Goal: Task Accomplishment & Management: Manage account settings

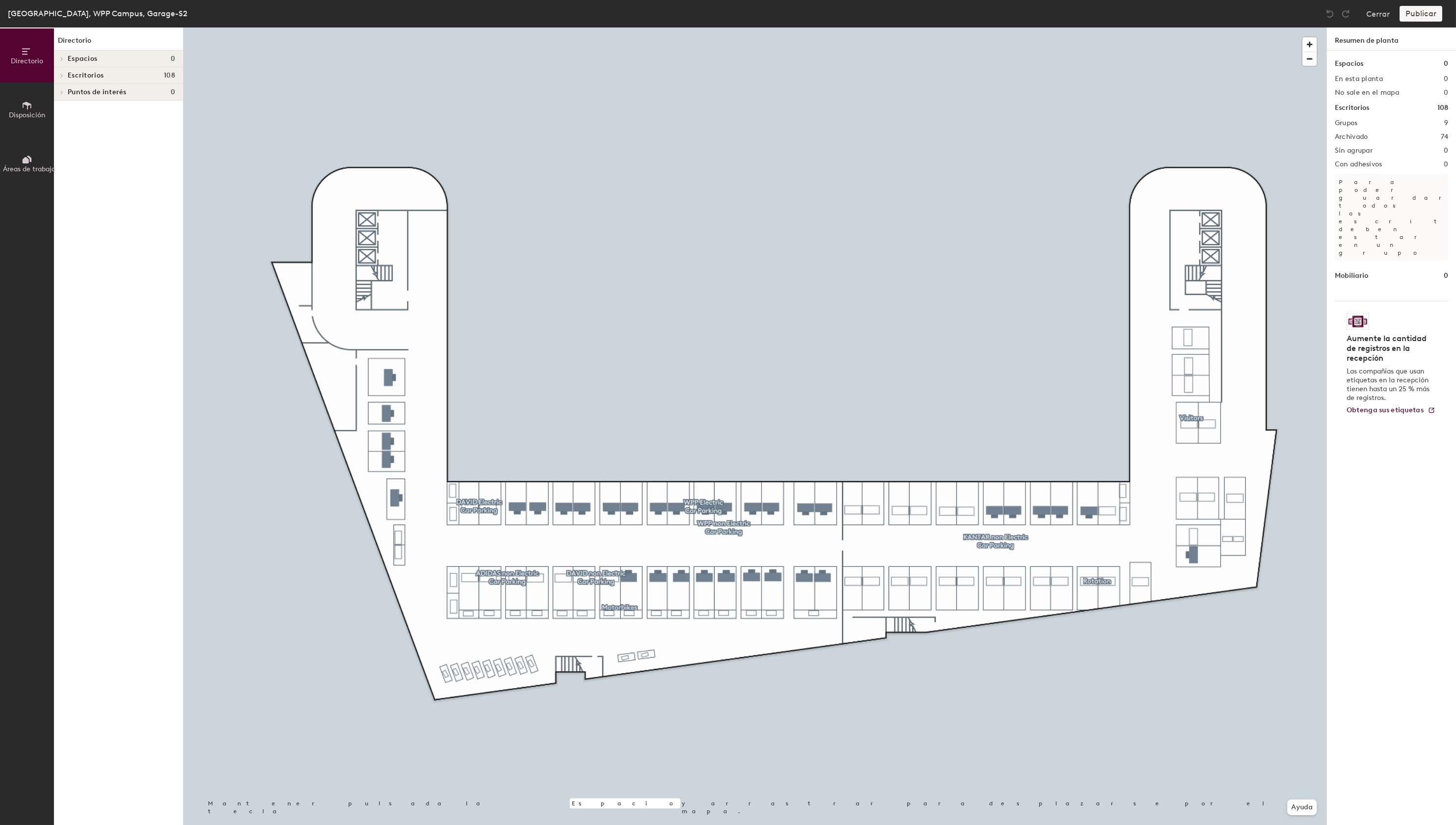
click at [61, 75] on span at bounding box center [62, 75] width 9 height 5
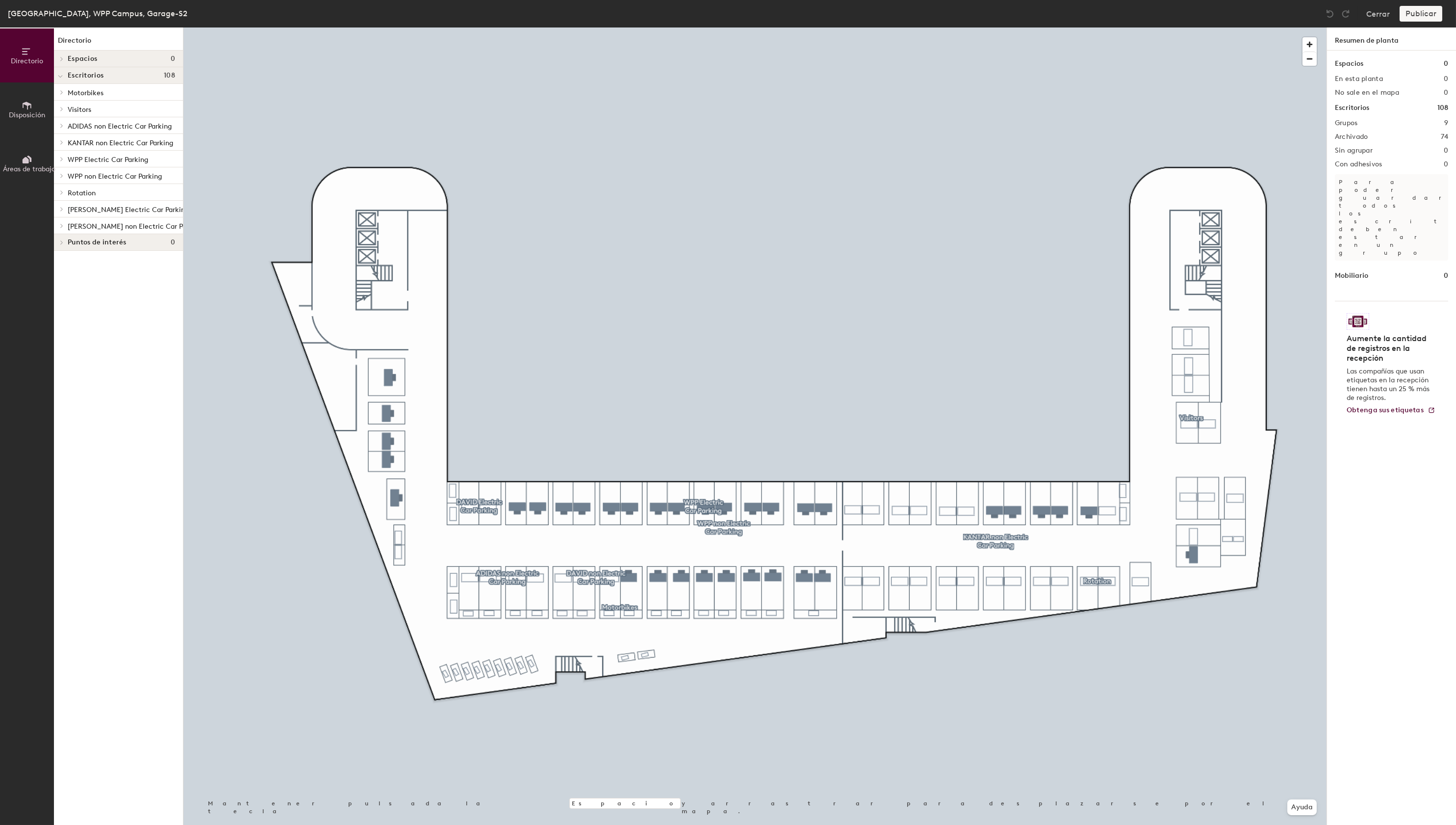
click at [62, 126] on icon at bounding box center [62, 126] width 2 height 4
click at [91, 142] on p "S2 - 59 ADIDAS" at bounding box center [92, 141] width 49 height 11
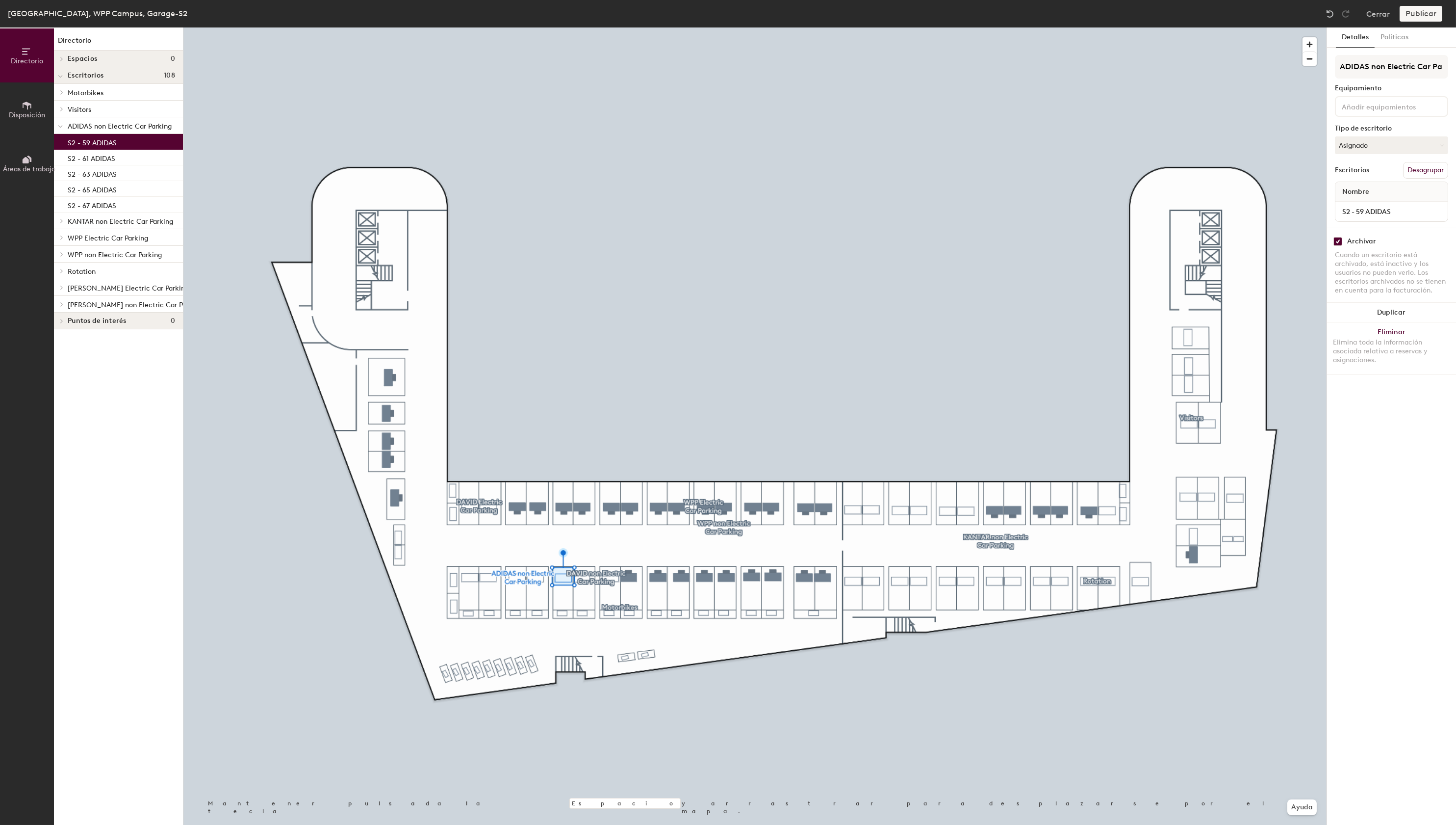
click at [62, 221] on icon at bounding box center [62, 221] width 4 height 5
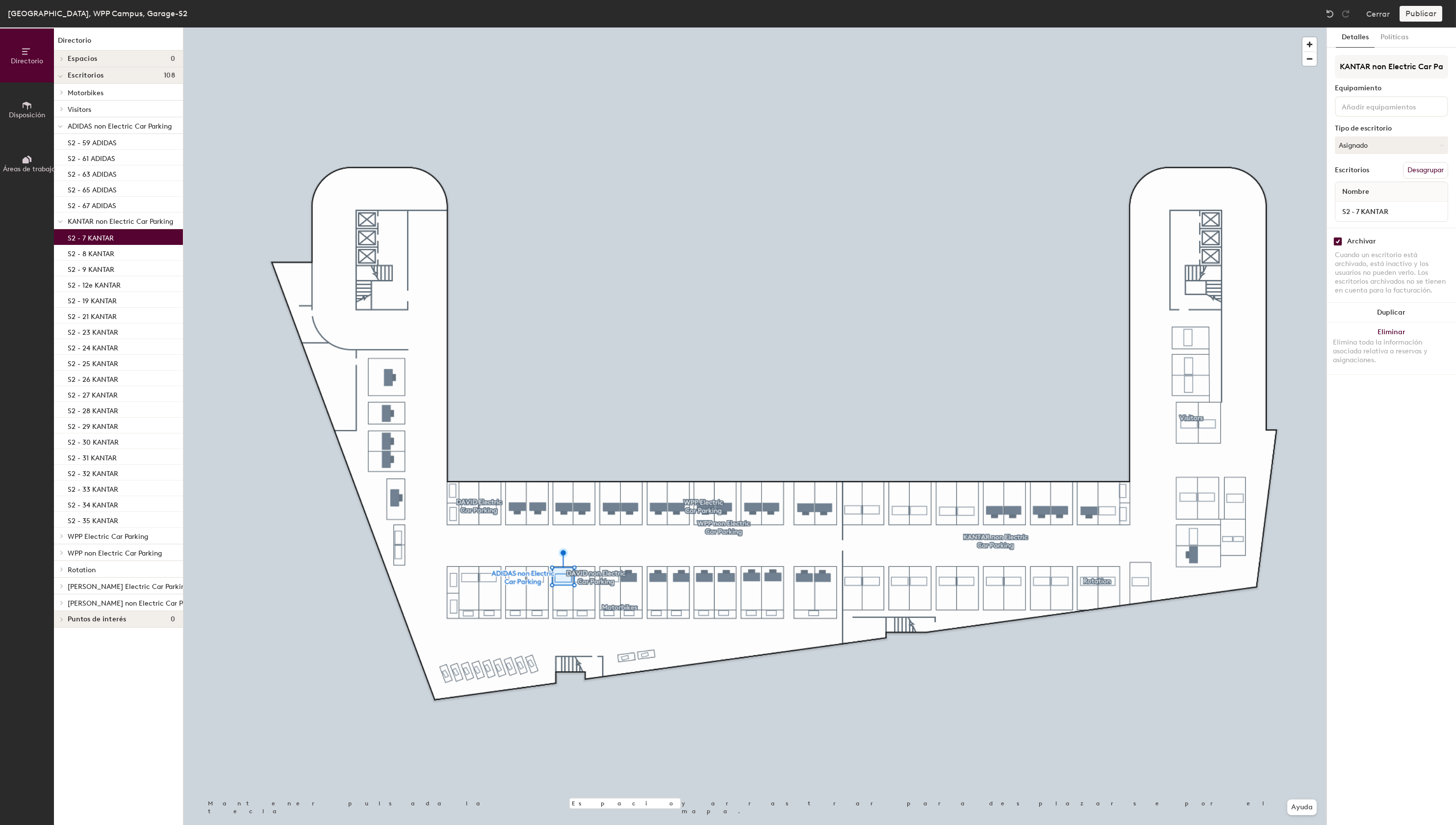
click at [86, 235] on p "S2 - 7 KANTAR" at bounding box center [90, 236] width 46 height 11
click at [62, 222] on icon at bounding box center [61, 221] width 5 height 4
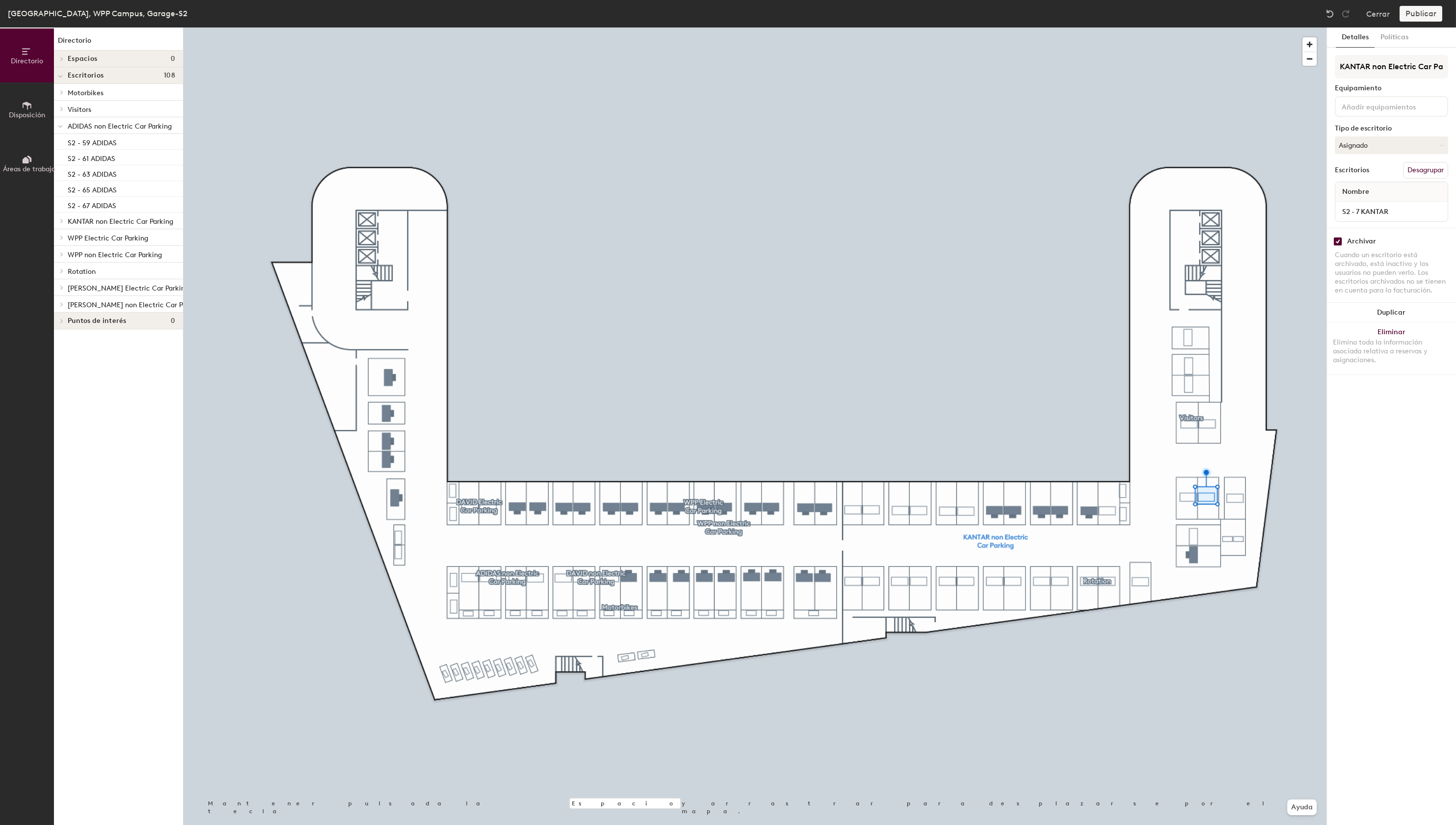
click at [62, 236] on icon at bounding box center [62, 238] width 4 height 5
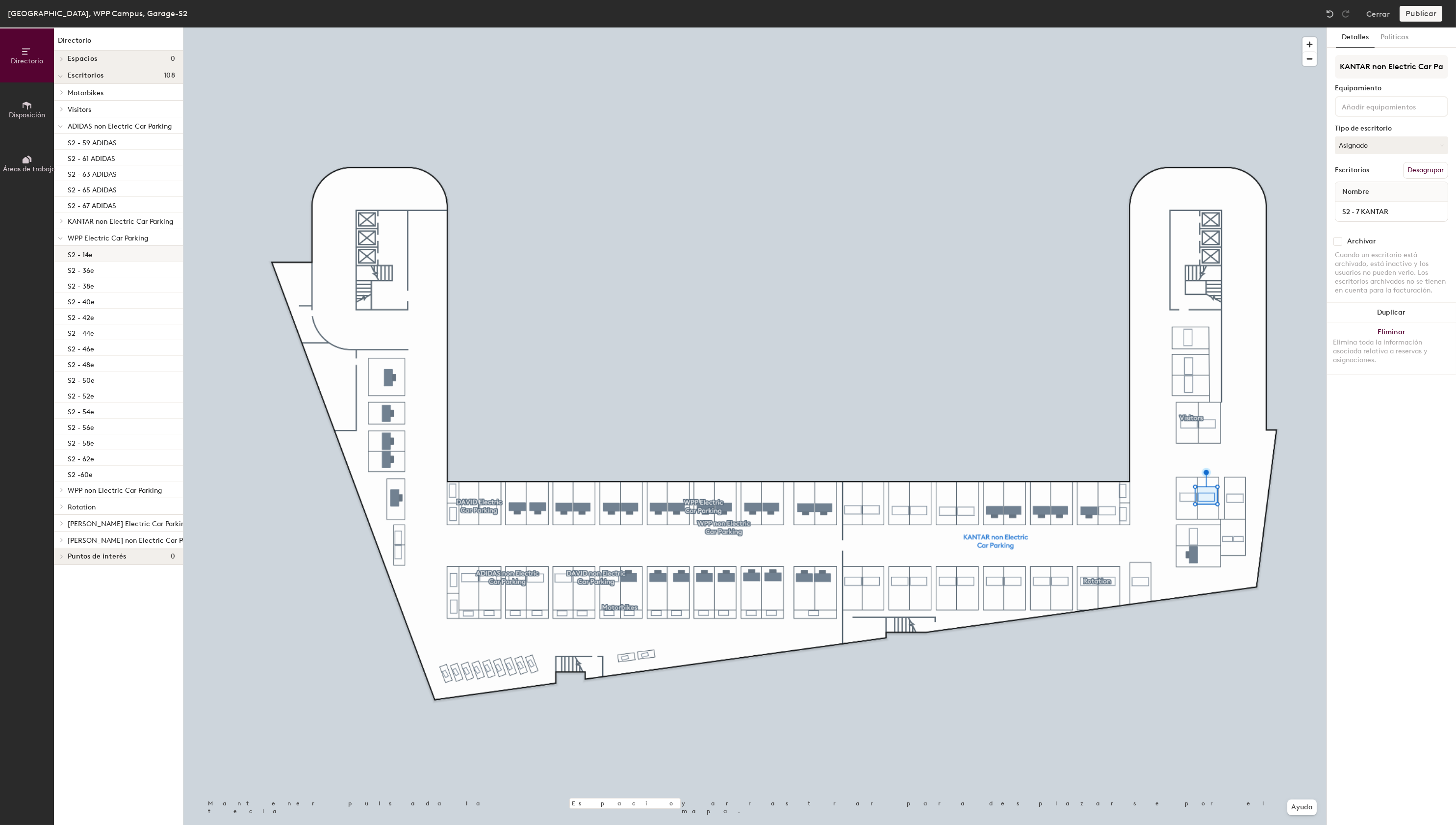
click at [84, 253] on p "S2 - 14e" at bounding box center [80, 253] width 25 height 11
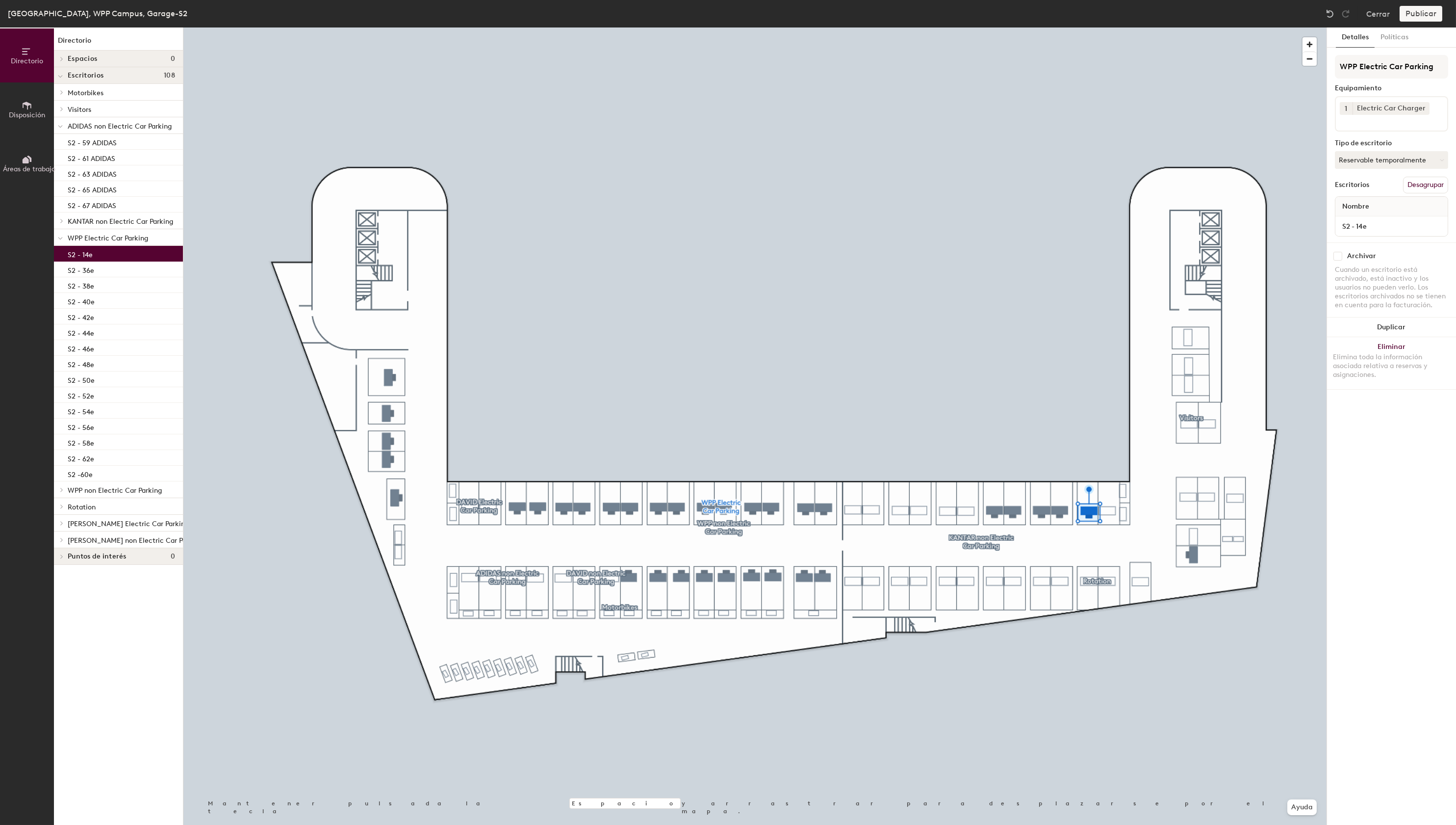
click at [61, 123] on span at bounding box center [61, 127] width 5 height 9
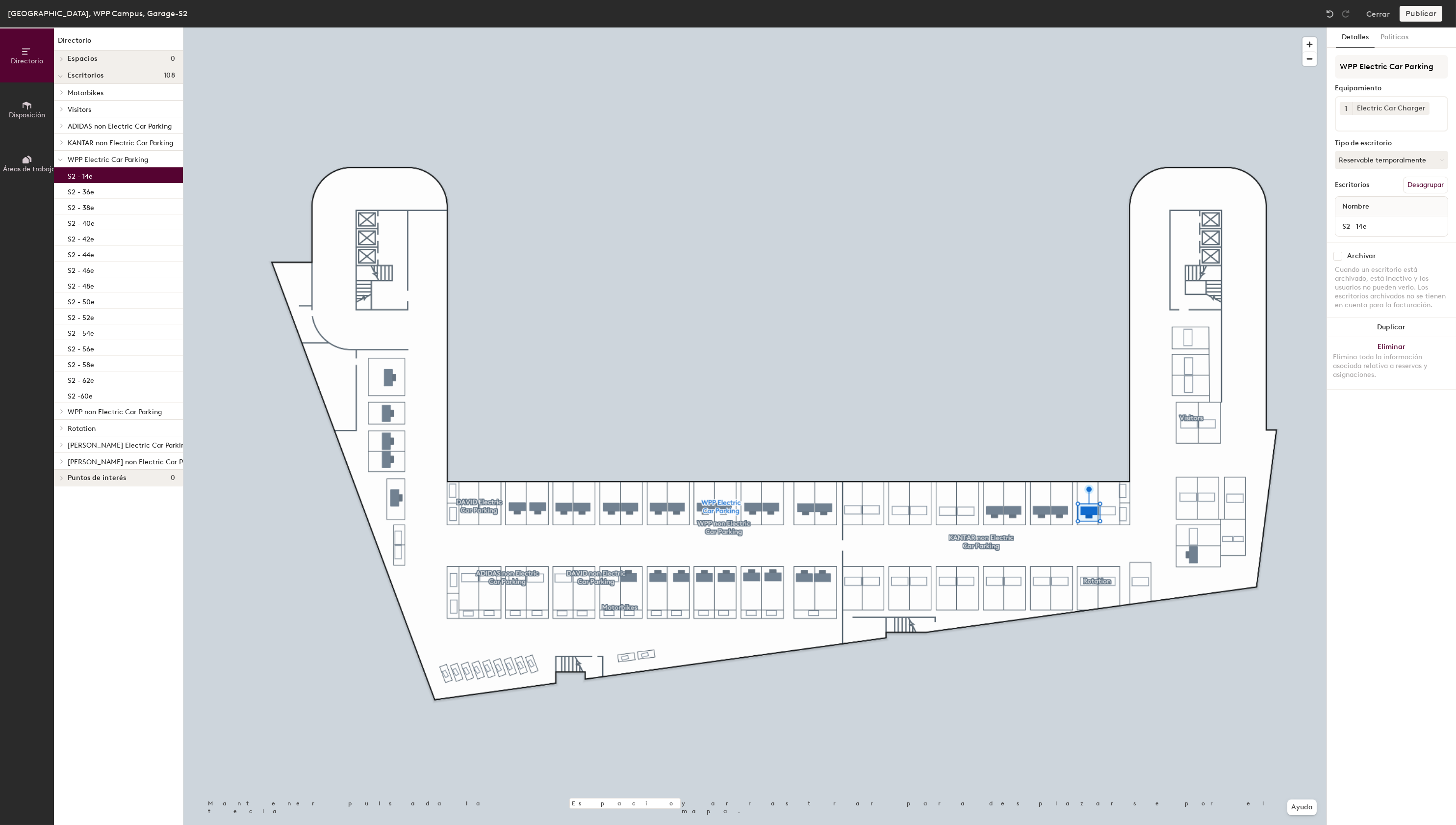
click at [1342, 257] on input "checkbox" at bounding box center [1338, 256] width 9 height 9
click at [102, 191] on div "S2 - 36e" at bounding box center [118, 191] width 129 height 16
click at [1340, 256] on input "checkbox" at bounding box center [1338, 256] width 9 height 9
click at [135, 213] on div "S2 - 38e" at bounding box center [118, 206] width 129 height 16
click at [1337, 256] on input "checkbox" at bounding box center [1338, 256] width 9 height 9
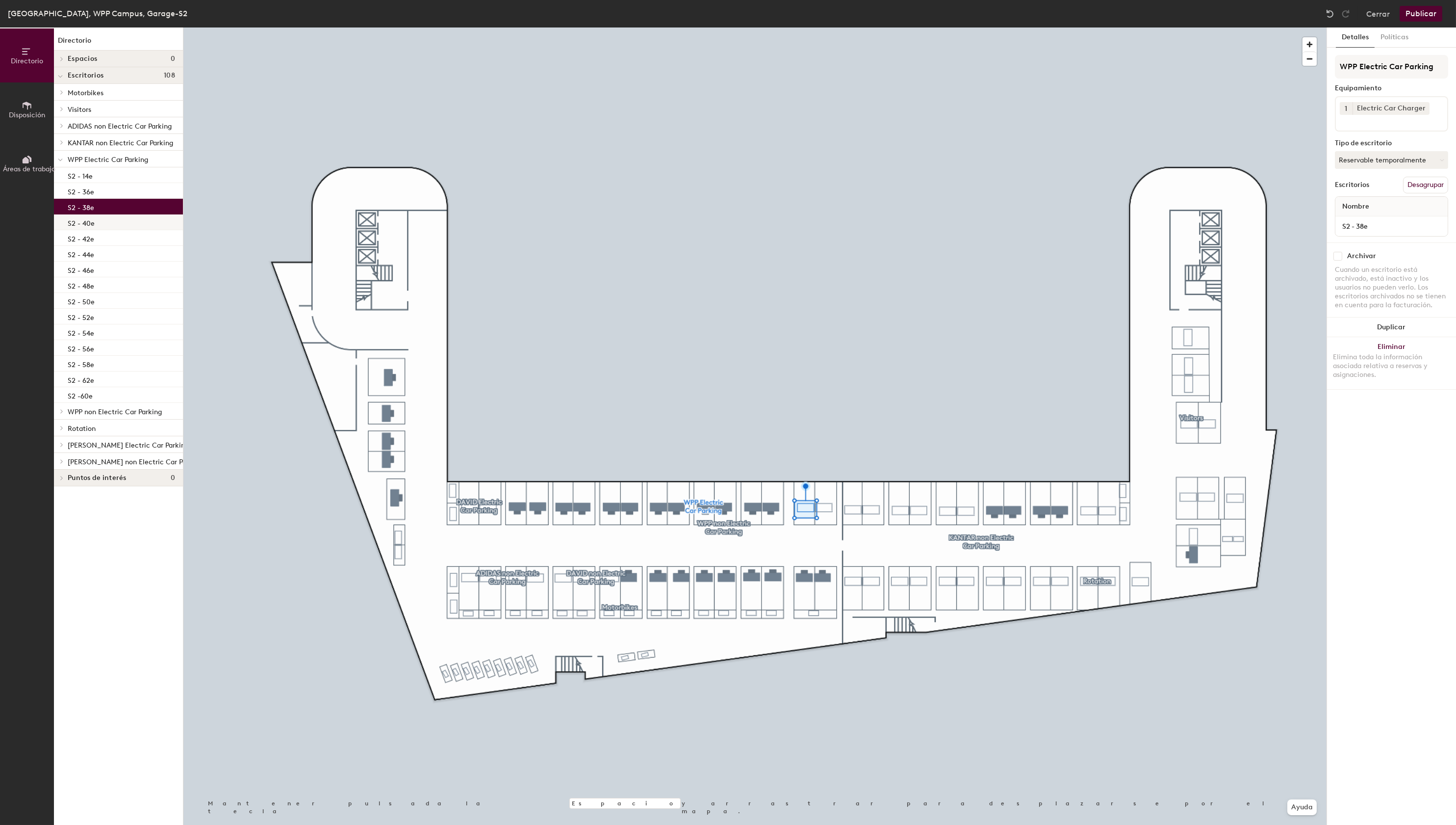
click at [137, 226] on div "S2 - 40e" at bounding box center [118, 222] width 129 height 16
click at [1340, 257] on input "checkbox" at bounding box center [1338, 256] width 9 height 9
click at [91, 245] on div "S2 - 42e" at bounding box center [118, 238] width 129 height 16
click at [1338, 257] on input "checkbox" at bounding box center [1338, 256] width 9 height 9
click at [94, 252] on div "S2 - 44e" at bounding box center [118, 253] width 129 height 16
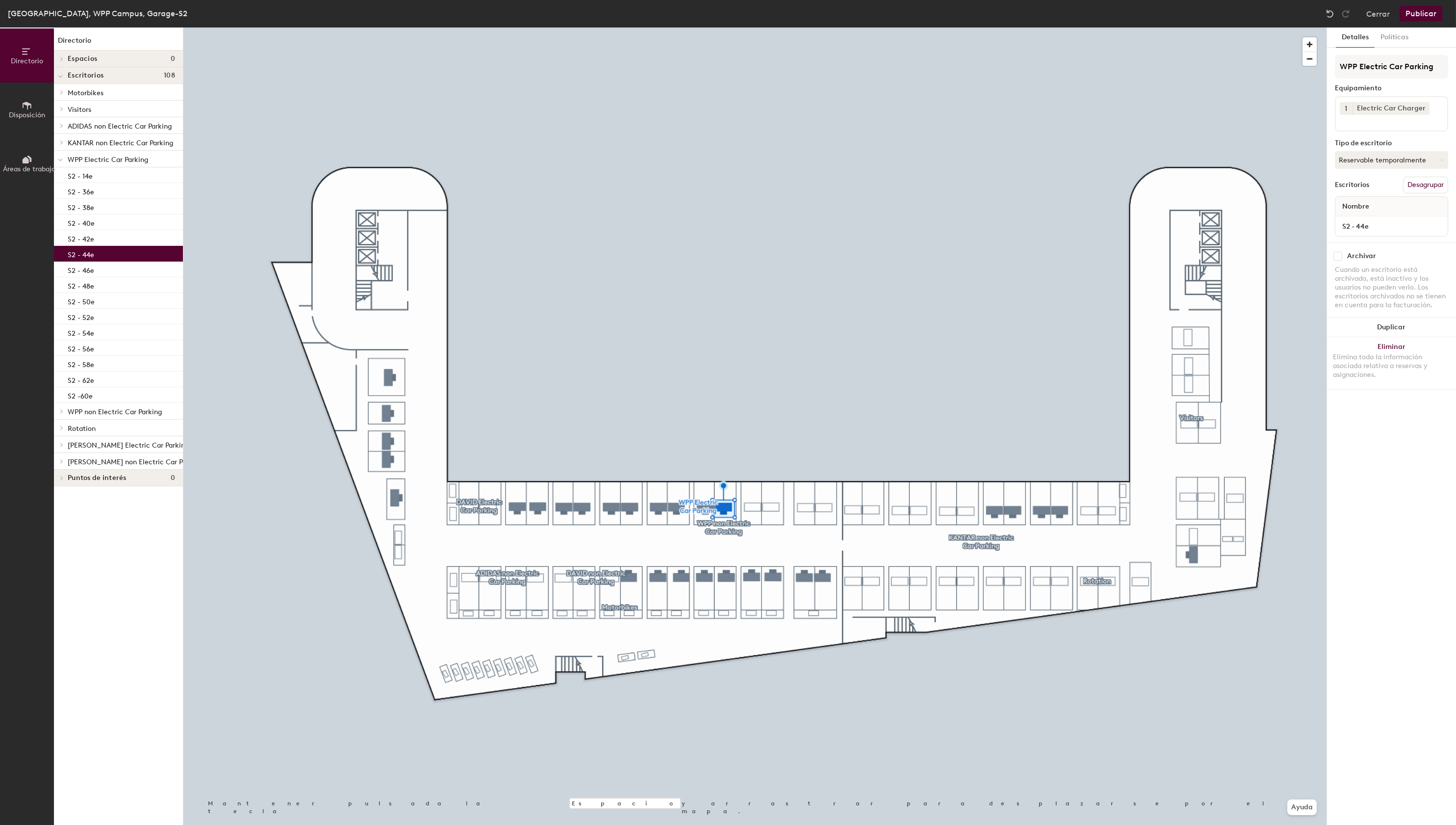
click at [1340, 254] on input "checkbox" at bounding box center [1338, 256] width 9 height 9
click at [88, 271] on p "S2 - 46e" at bounding box center [81, 269] width 27 height 11
click at [1342, 256] on input "checkbox" at bounding box center [1338, 256] width 9 height 9
click at [108, 289] on div "S2 - 48e" at bounding box center [118, 285] width 129 height 16
click at [1338, 254] on input "checkbox" at bounding box center [1338, 256] width 9 height 9
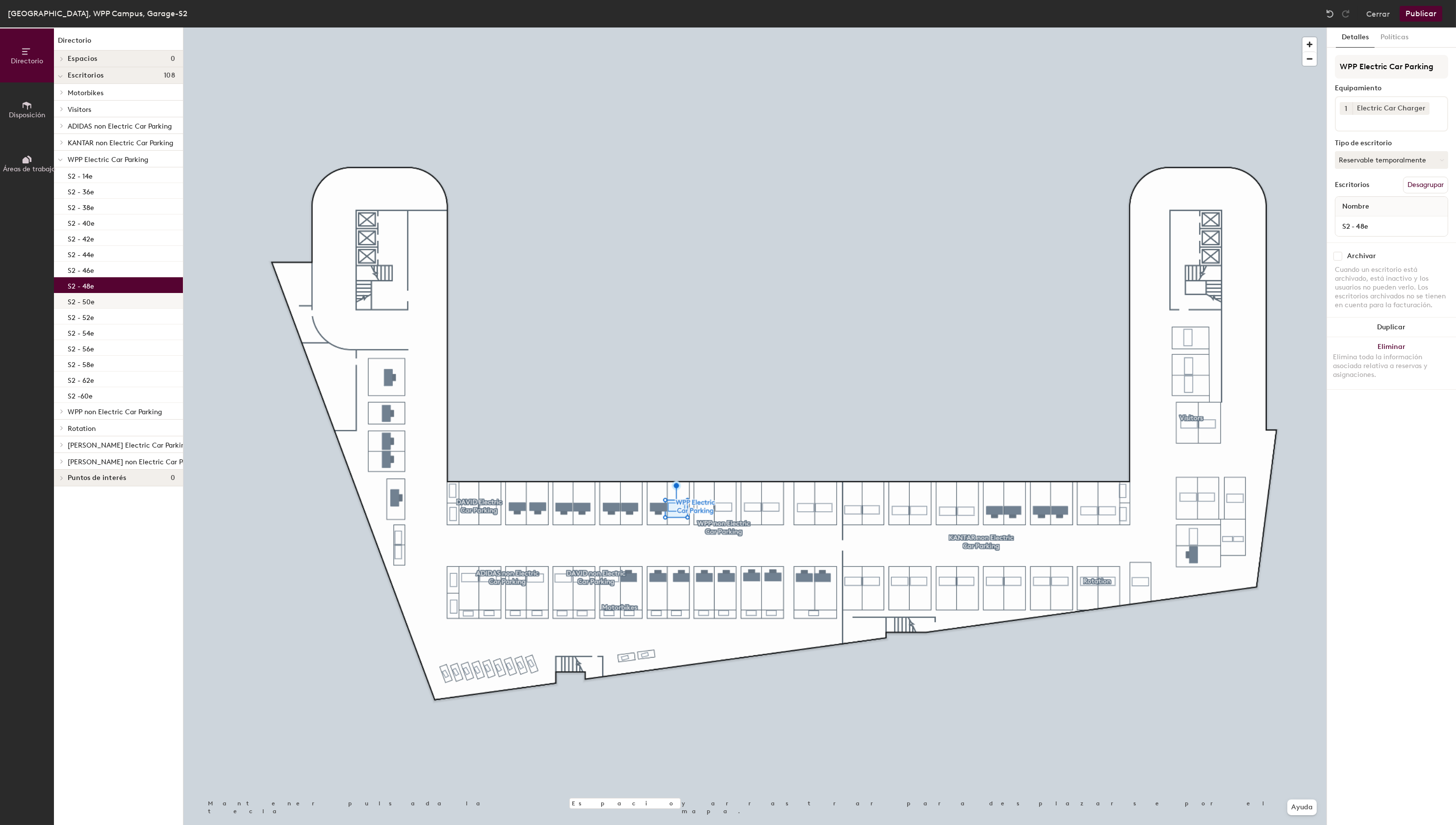
click at [107, 304] on div "S2 - 50e" at bounding box center [118, 301] width 129 height 16
click at [1339, 256] on input "checkbox" at bounding box center [1338, 256] width 9 height 9
click at [100, 318] on div "S2 - 52e" at bounding box center [118, 317] width 129 height 16
click at [1338, 256] on input "checkbox" at bounding box center [1338, 256] width 9 height 9
click at [141, 336] on div "S2 - 54e" at bounding box center [118, 332] width 129 height 16
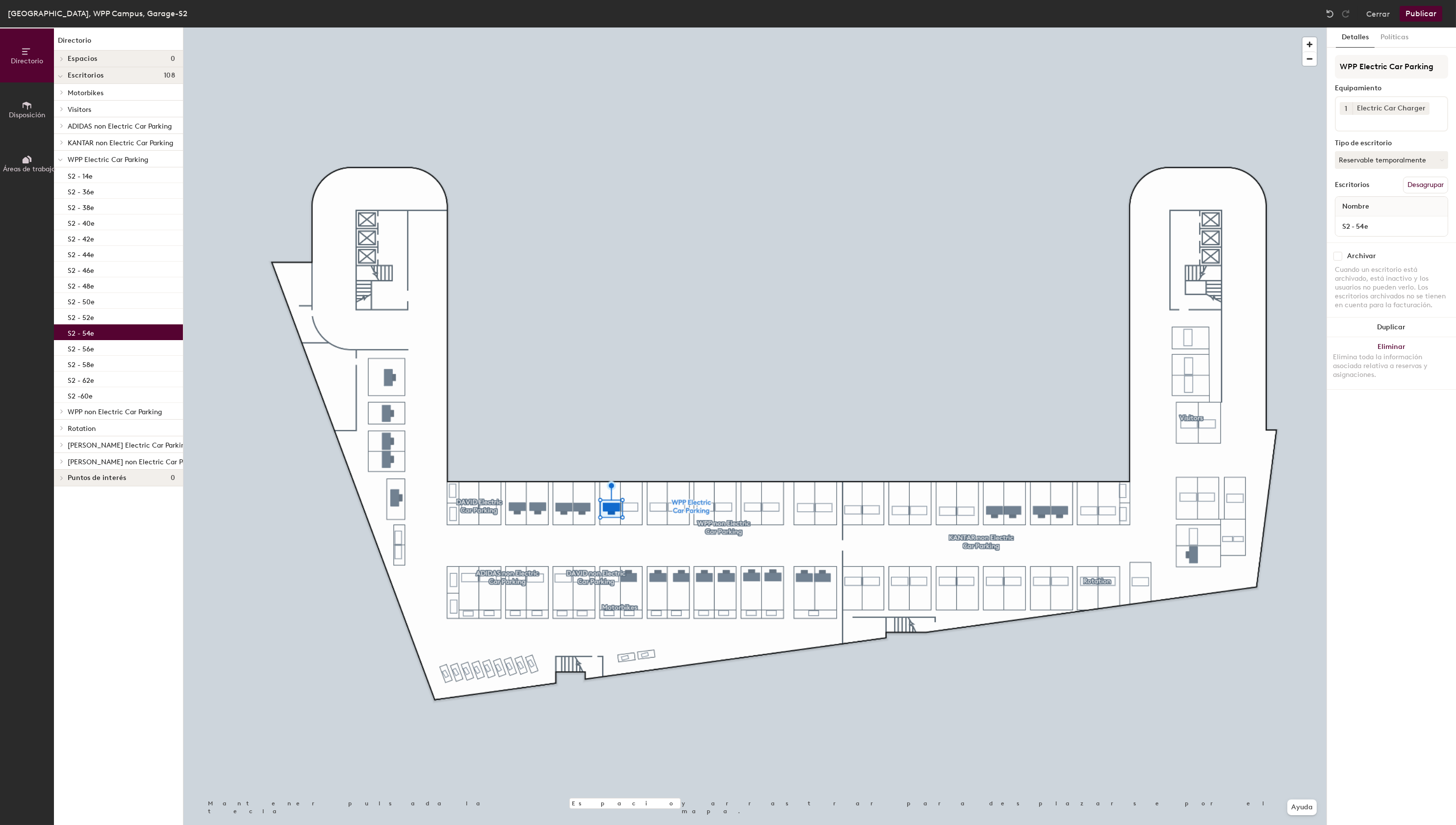
click at [1340, 259] on input "checkbox" at bounding box center [1338, 256] width 9 height 9
click at [117, 350] on div "S2 - 56e" at bounding box center [118, 348] width 129 height 16
click at [1340, 259] on input "checkbox" at bounding box center [1338, 256] width 9 height 9
click at [140, 366] on div "S2 - 58e" at bounding box center [118, 363] width 129 height 16
drag, startPoint x: 1341, startPoint y: 257, endPoint x: 1329, endPoint y: 263, distance: 13.4
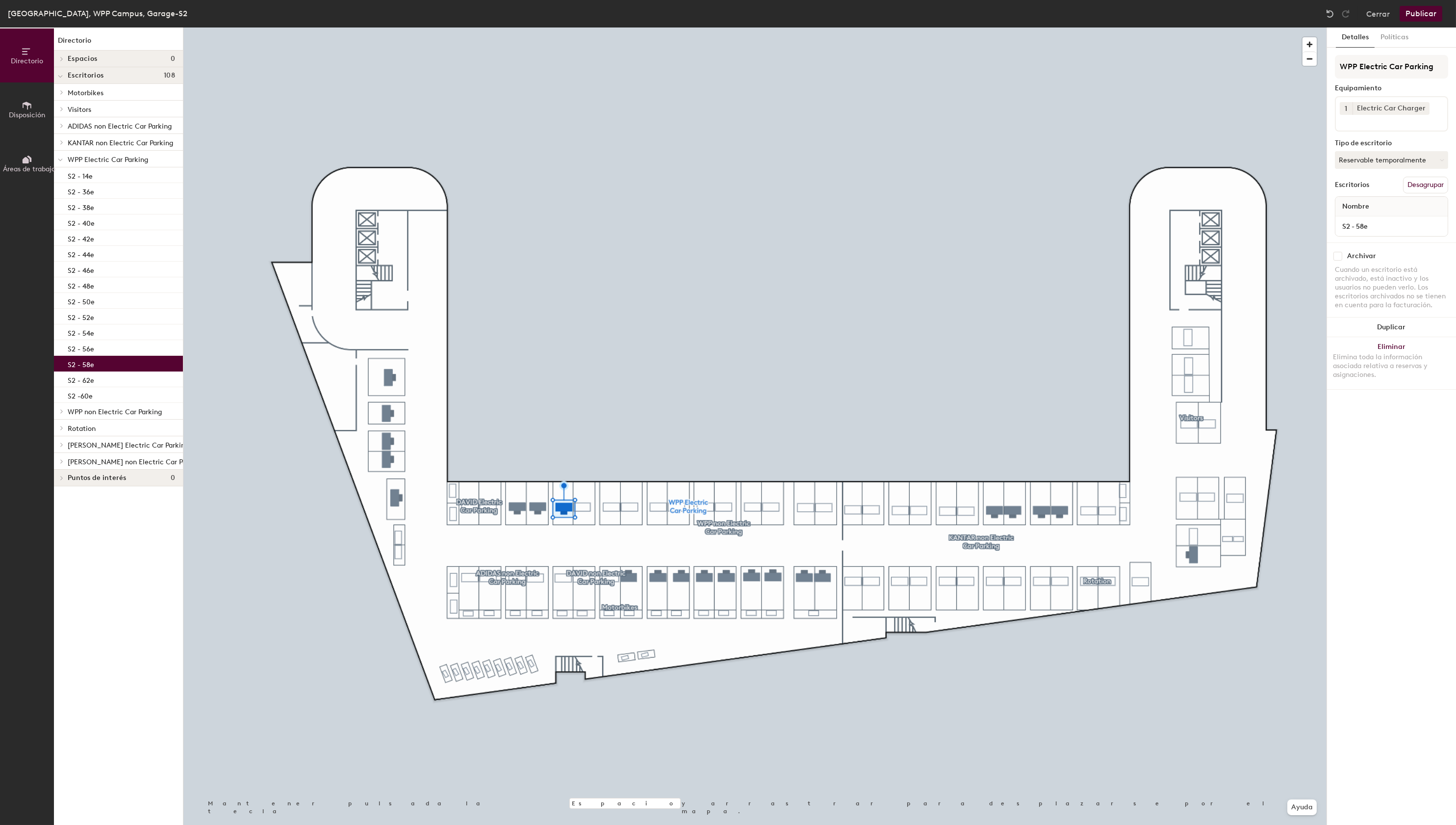
click at [1341, 257] on input "checkbox" at bounding box center [1338, 256] width 9 height 9
click at [114, 377] on div "S2 - 62e" at bounding box center [118, 379] width 129 height 16
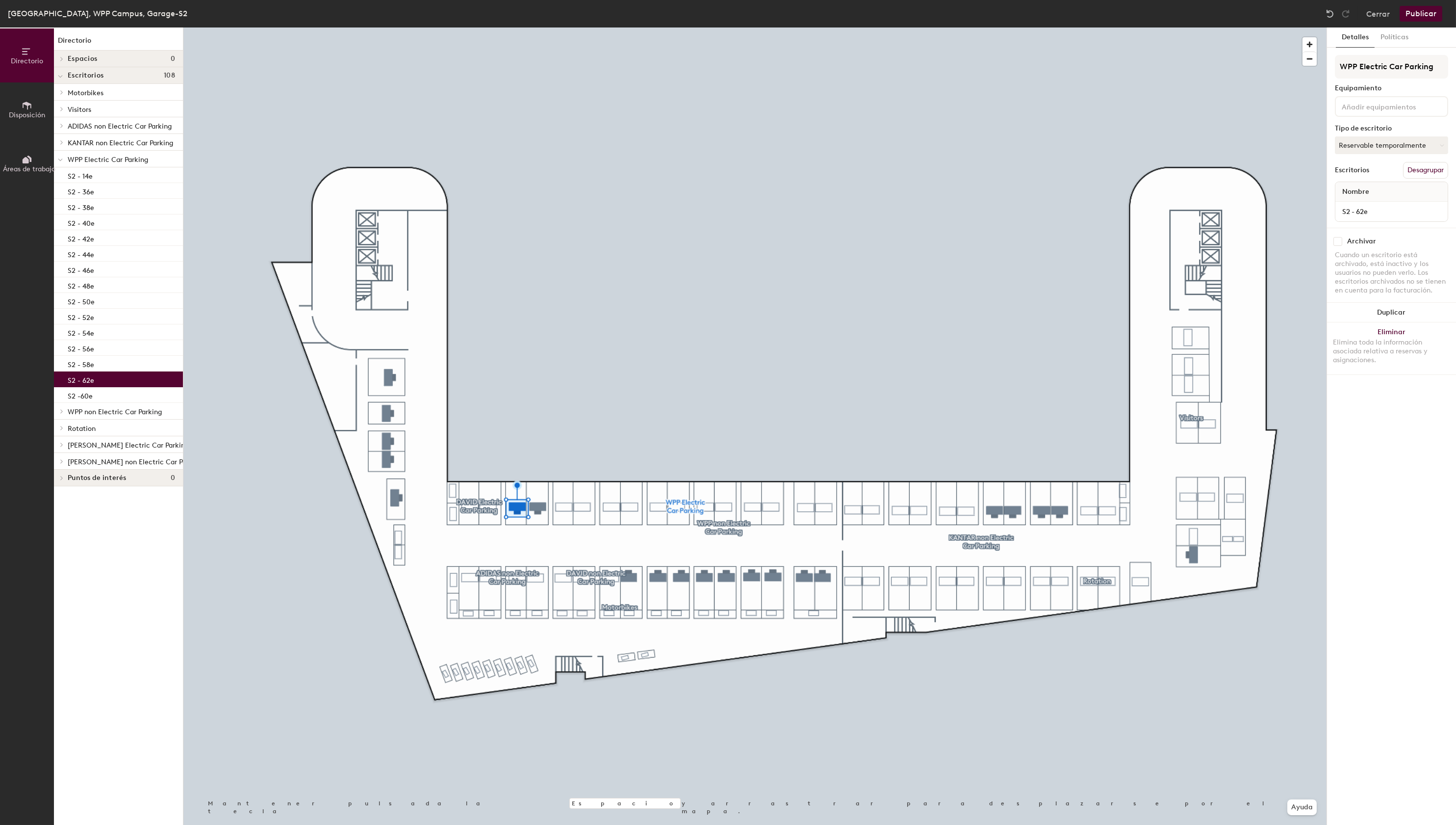
click at [1342, 239] on input "checkbox" at bounding box center [1338, 241] width 9 height 9
click at [103, 398] on div "S2 -60e" at bounding box center [118, 395] width 129 height 16
click at [1337, 242] on input "checkbox" at bounding box center [1338, 241] width 9 height 9
checkbox input "true"
click at [88, 410] on span "WPP non Electric Car Parking" at bounding box center [114, 412] width 95 height 9
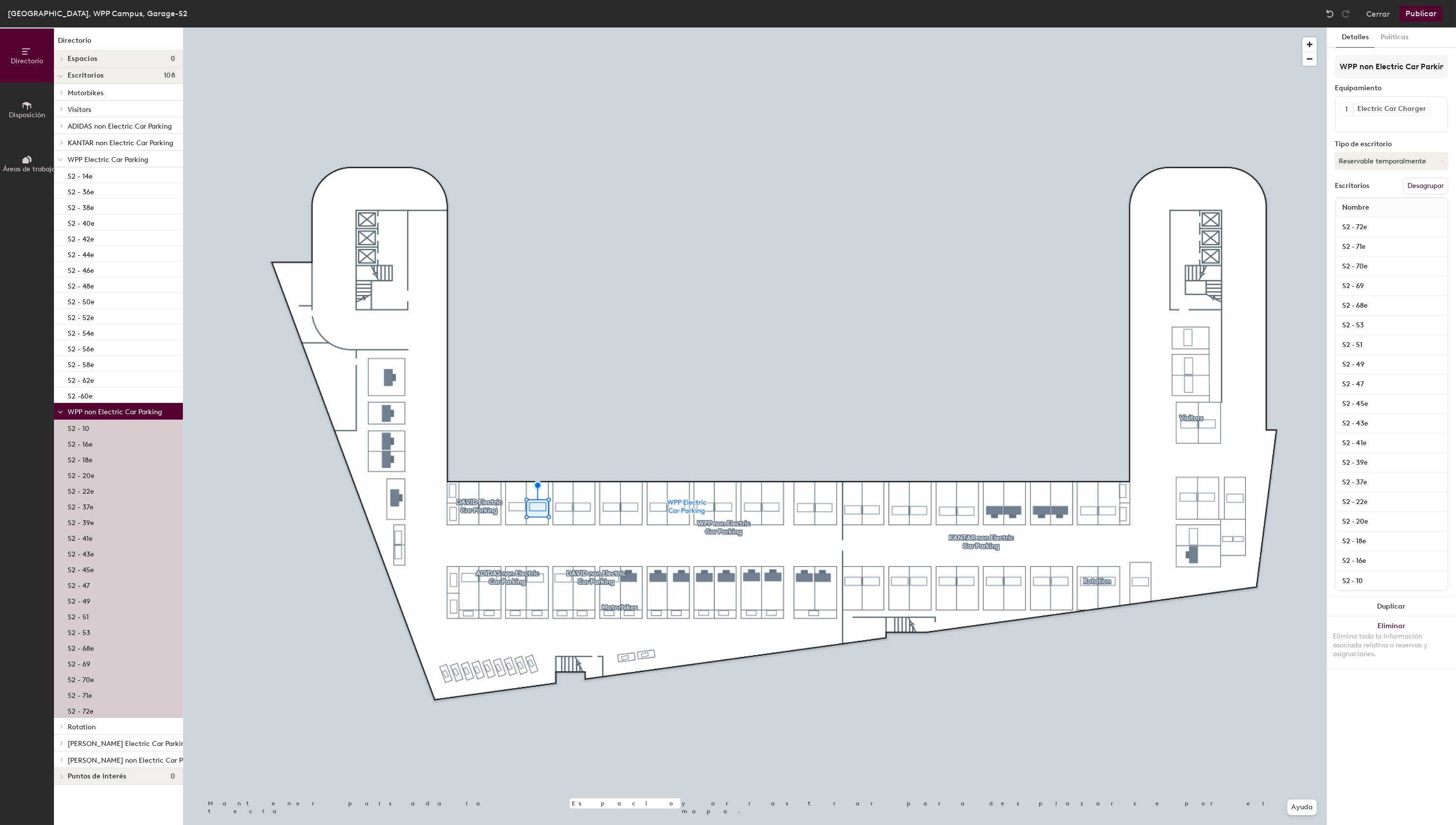
click at [88, 427] on div "S2 - 10" at bounding box center [118, 428] width 129 height 16
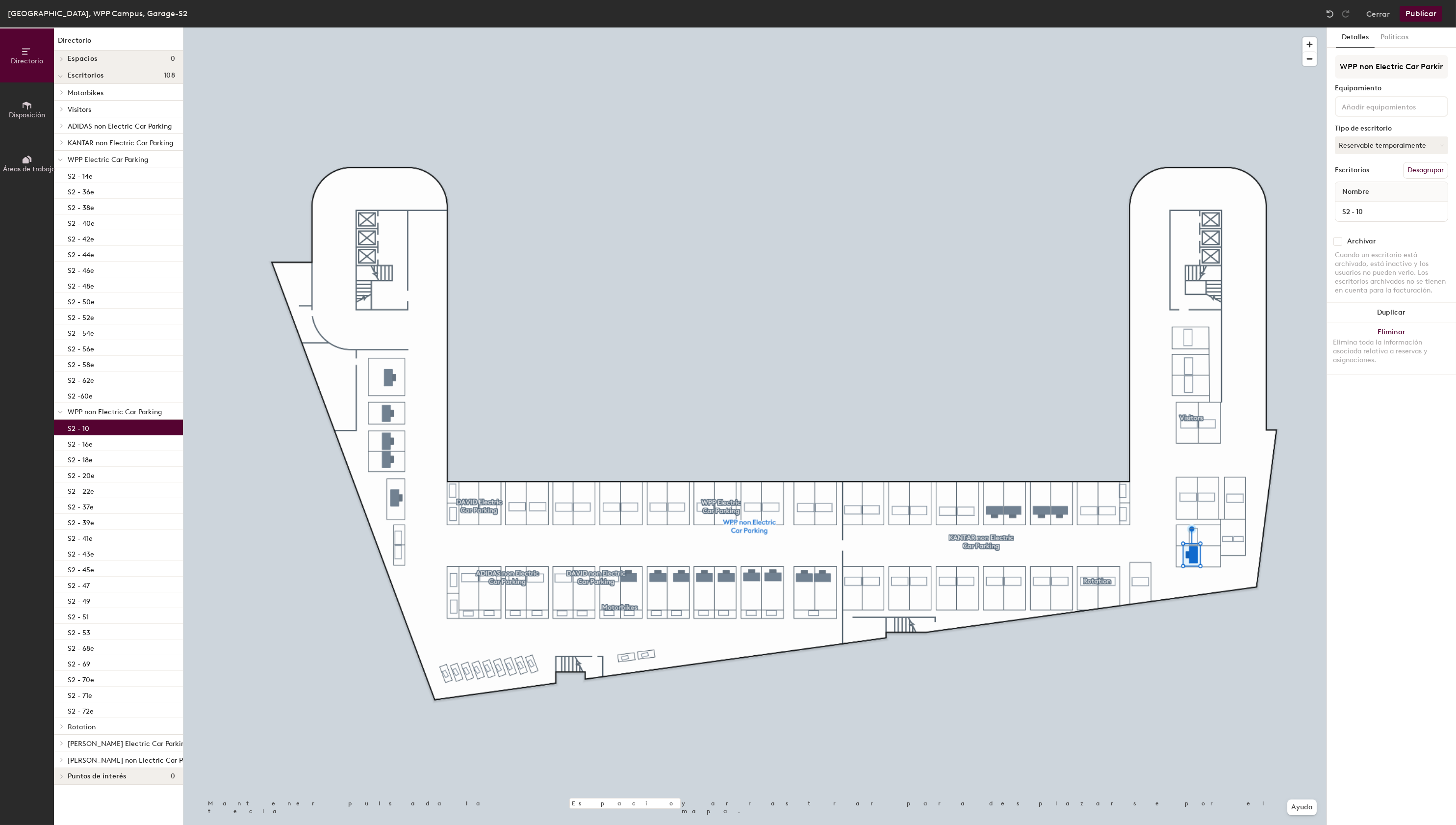
click at [1337, 242] on input "checkbox" at bounding box center [1338, 241] width 9 height 9
click at [137, 441] on div "S2 - 16e" at bounding box center [118, 443] width 129 height 16
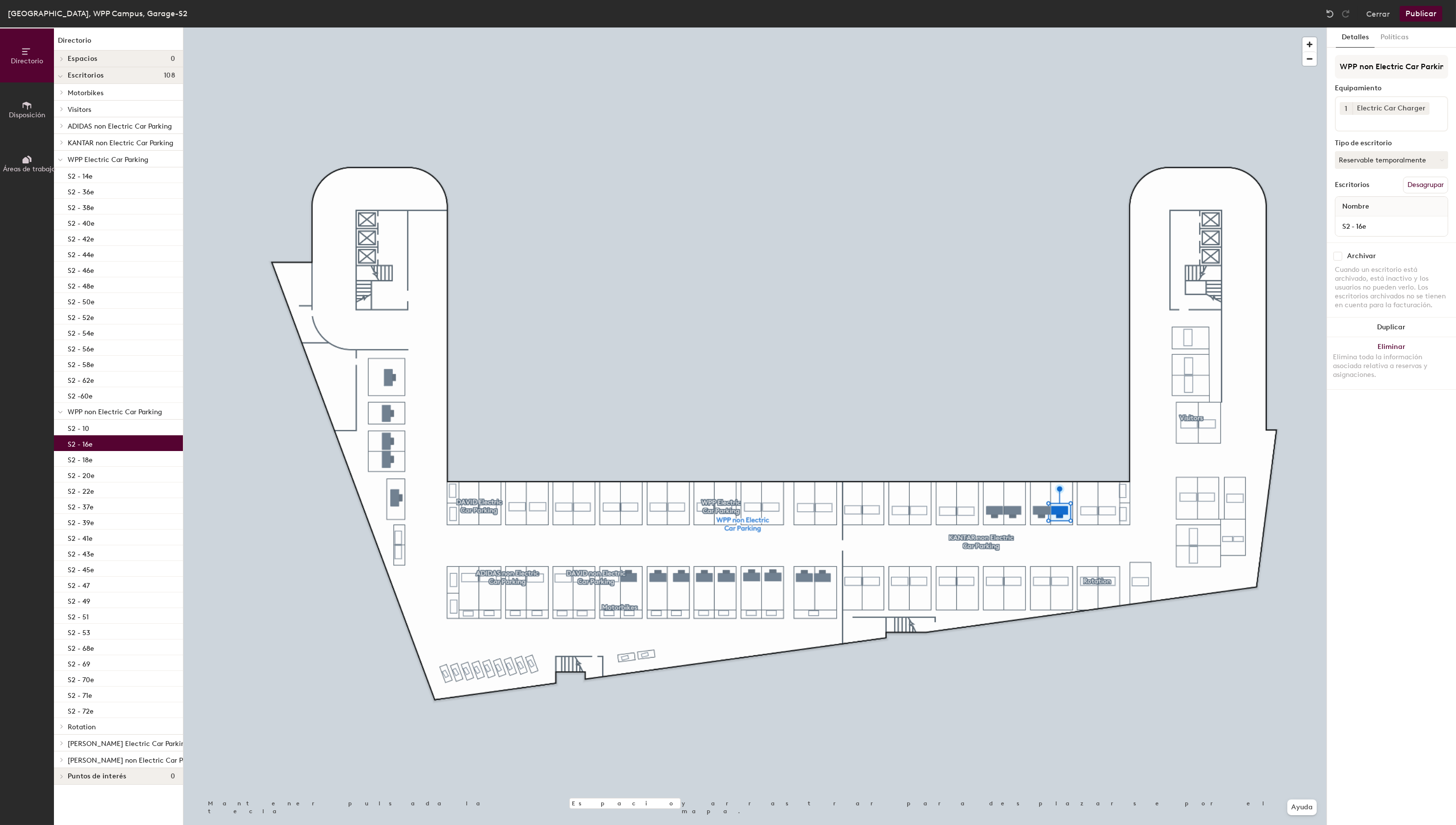
click at [1340, 257] on input "checkbox" at bounding box center [1338, 256] width 9 height 9
click at [114, 456] on div "S2 - 18e" at bounding box center [118, 459] width 129 height 16
click at [1336, 255] on input "checkbox" at bounding box center [1338, 256] width 9 height 9
click at [102, 480] on div "S2 - 20e" at bounding box center [118, 475] width 129 height 16
click at [1335, 256] on input "checkbox" at bounding box center [1338, 256] width 9 height 9
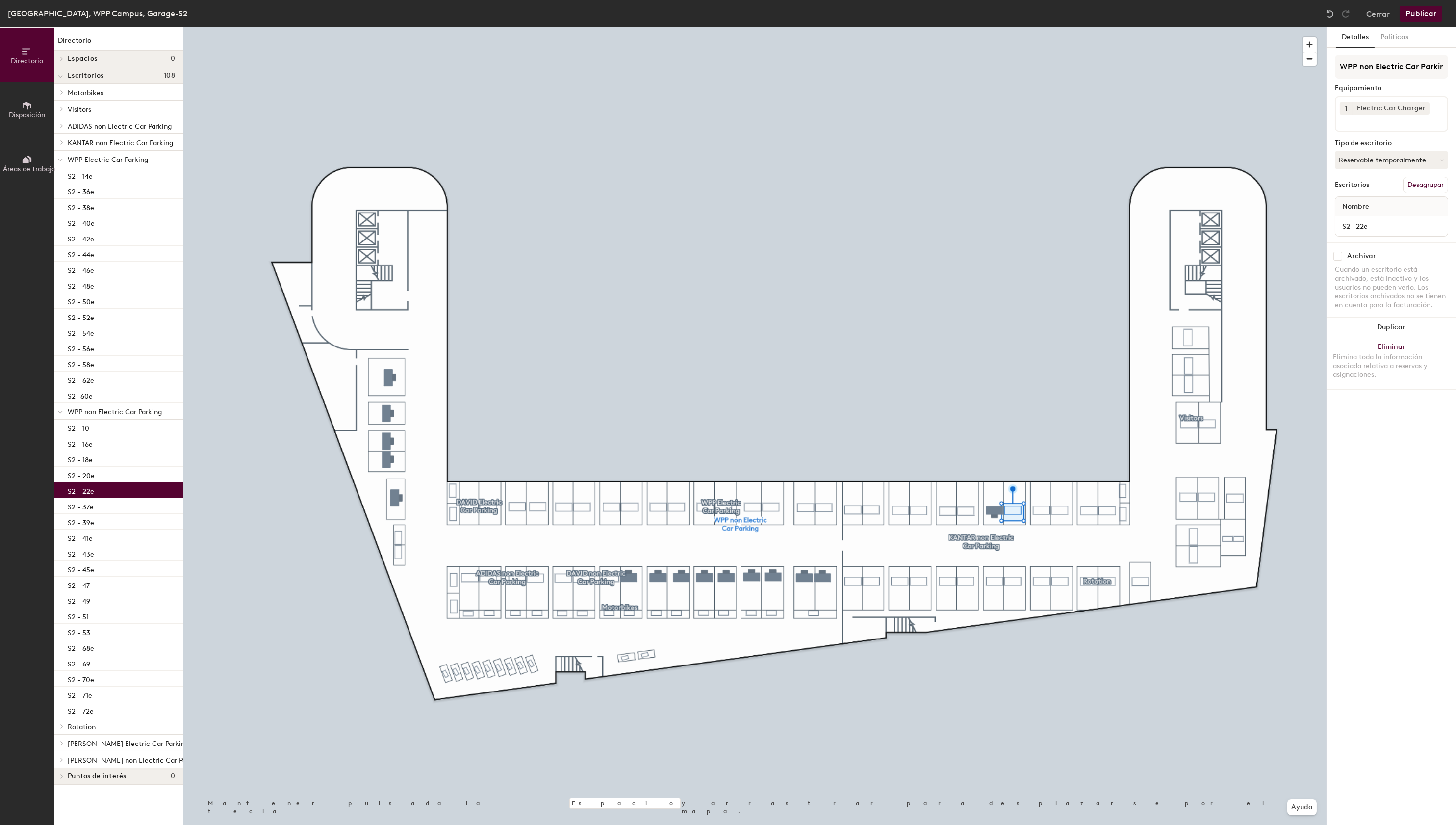
click at [122, 489] on div "S2 - 22e" at bounding box center [118, 490] width 129 height 16
click at [1341, 259] on input "checkbox" at bounding box center [1338, 256] width 9 height 9
click at [90, 508] on p "S2 - 37e" at bounding box center [81, 505] width 26 height 11
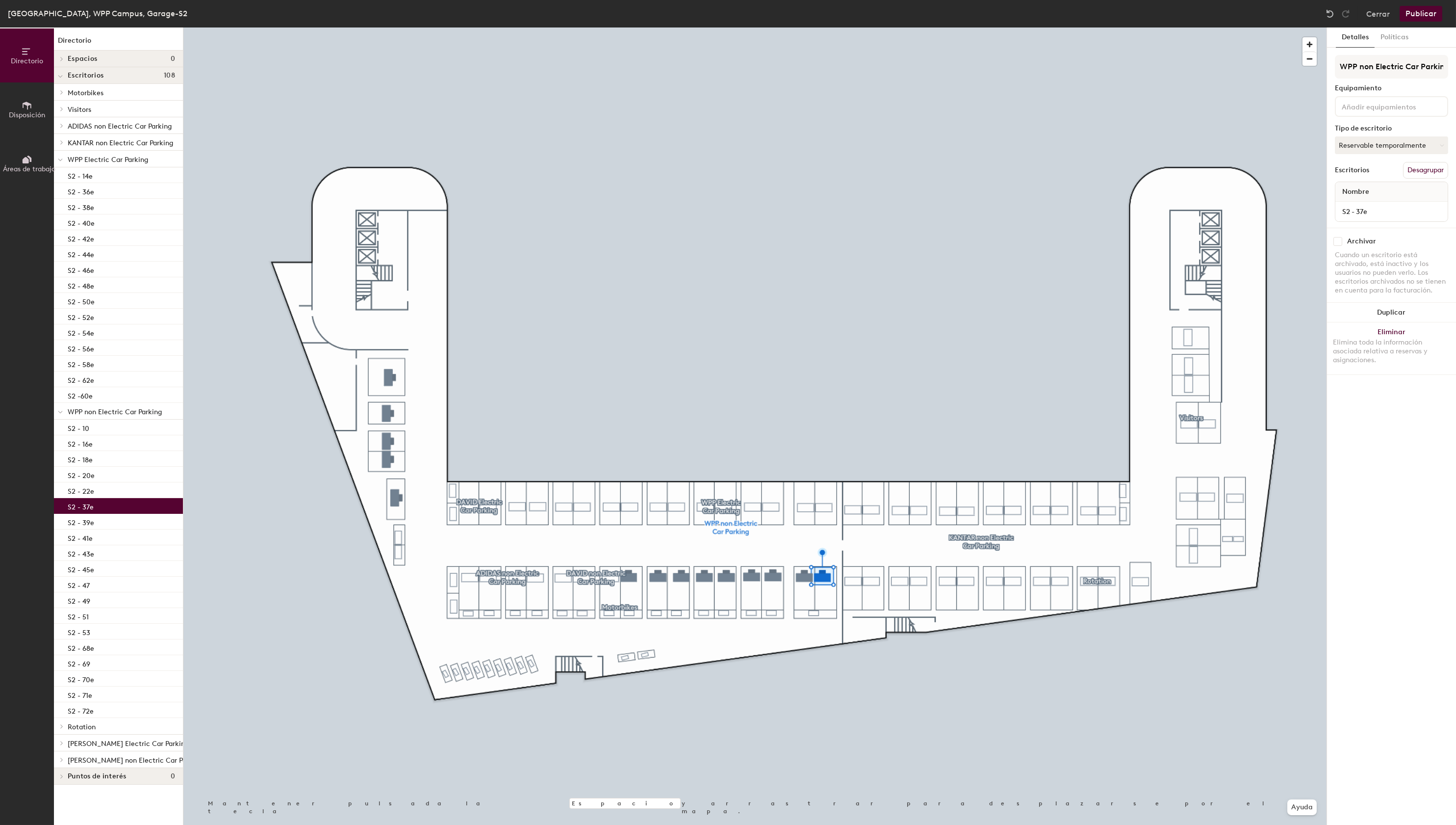
drag, startPoint x: 1340, startPoint y: 240, endPoint x: 1329, endPoint y: 242, distance: 11.2
click at [1339, 240] on input "checkbox" at bounding box center [1338, 241] width 9 height 9
click at [131, 525] on div "S2 - 39e" at bounding box center [118, 521] width 129 height 16
click at [1340, 242] on input "checkbox" at bounding box center [1338, 241] width 9 height 9
click at [130, 541] on div "S2 - 41e" at bounding box center [118, 537] width 129 height 16
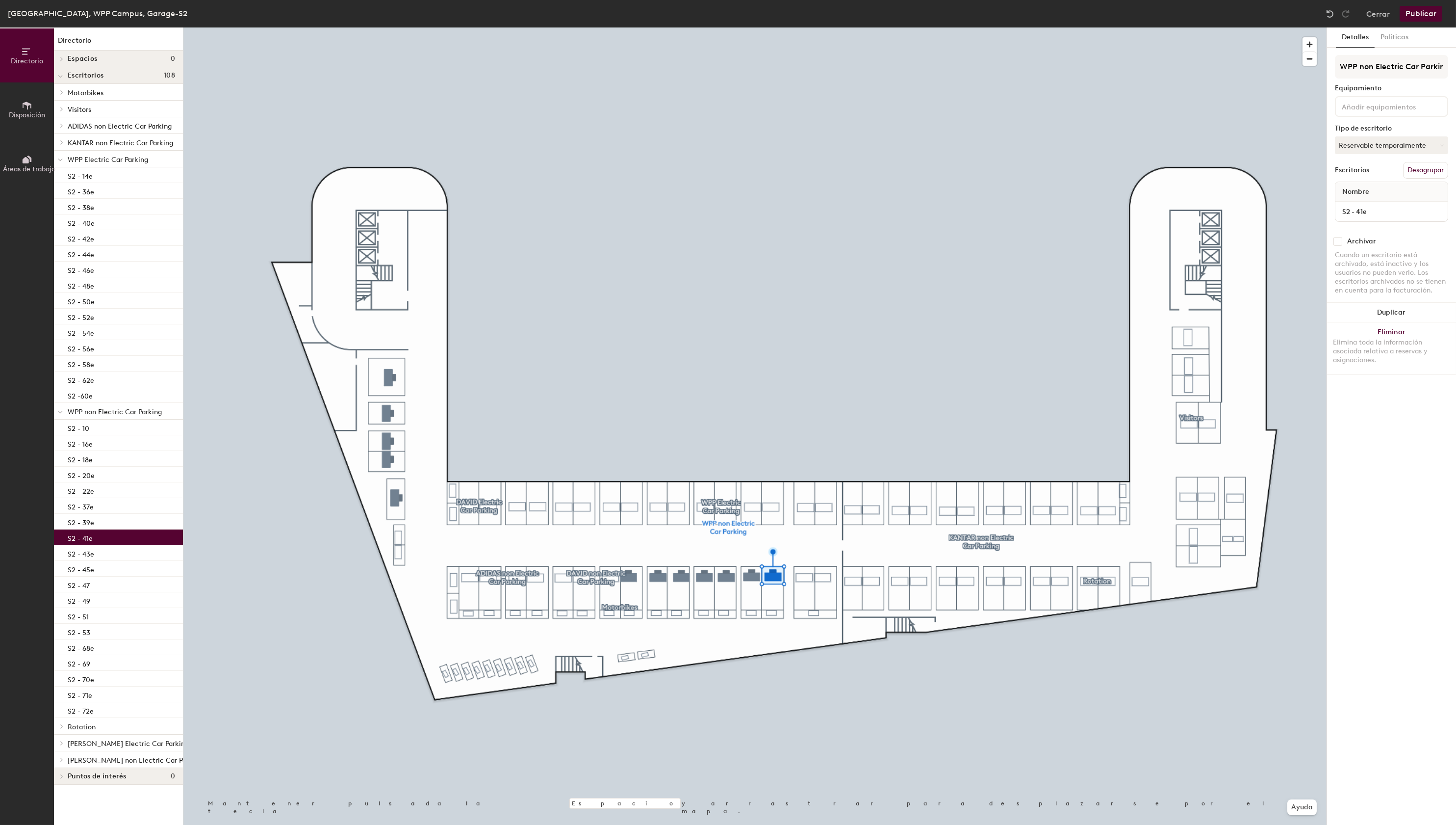
click at [1340, 242] on input "checkbox" at bounding box center [1338, 241] width 9 height 9
click at [121, 553] on div "S2 - 43e" at bounding box center [118, 553] width 129 height 16
click at [1342, 240] on input "checkbox" at bounding box center [1338, 241] width 9 height 9
click at [119, 571] on div "S2 - 45e" at bounding box center [118, 568] width 129 height 16
click at [1339, 242] on input "checkbox" at bounding box center [1338, 241] width 9 height 9
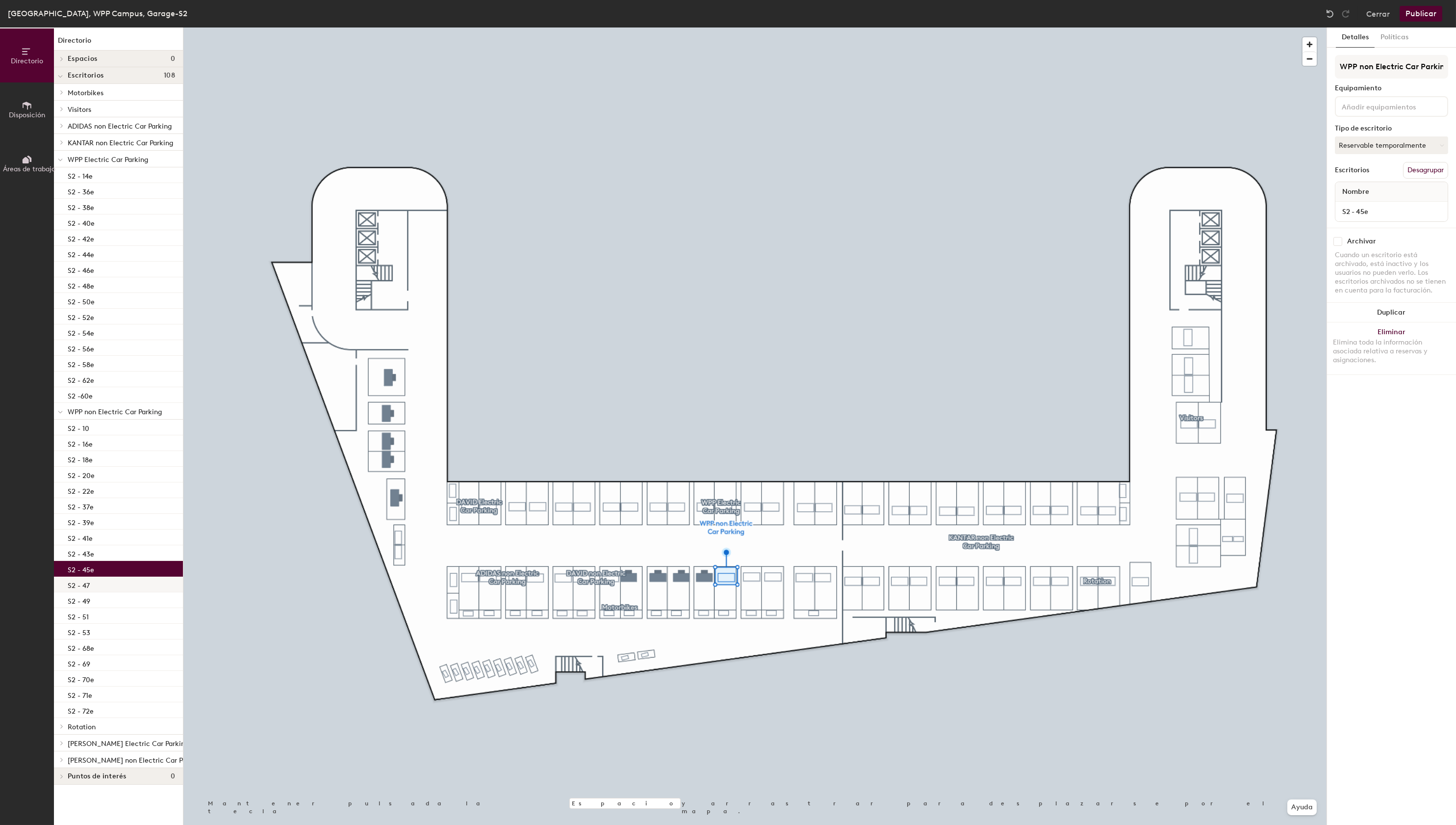
click at [126, 588] on div "S2 - 47" at bounding box center [118, 585] width 129 height 16
click at [1340, 242] on input "checkbox" at bounding box center [1338, 241] width 9 height 9
click at [114, 602] on div "S2 - 49" at bounding box center [118, 600] width 129 height 16
drag, startPoint x: 1337, startPoint y: 240, endPoint x: 1329, endPoint y: 246, distance: 10.0
click at [1337, 240] on input "checkbox" at bounding box center [1338, 241] width 9 height 9
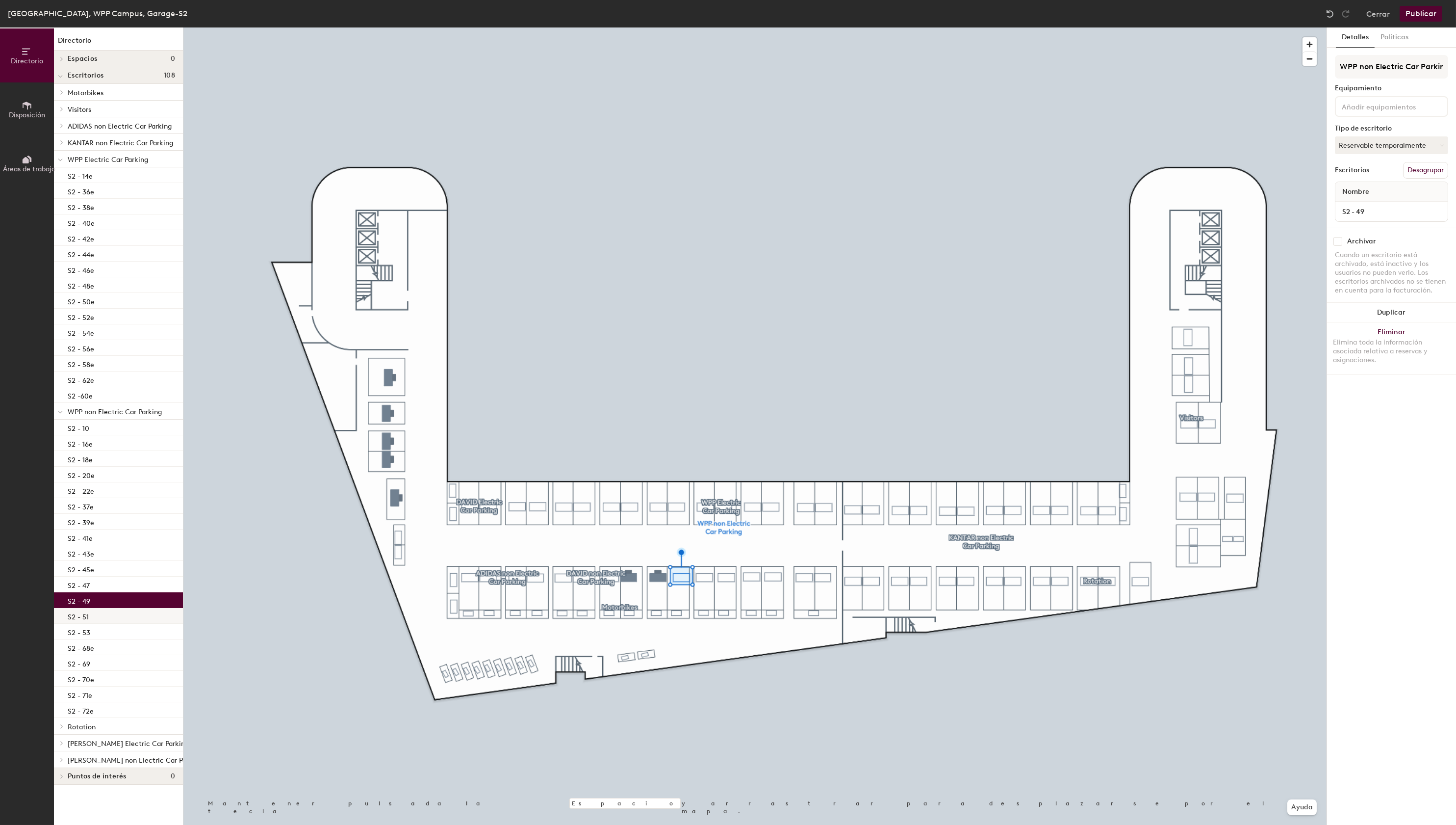
click at [100, 616] on div "S2 - 51" at bounding box center [118, 616] width 129 height 16
drag, startPoint x: 1341, startPoint y: 242, endPoint x: 1330, endPoint y: 247, distance: 12.1
click at [1340, 243] on input "checkbox" at bounding box center [1338, 241] width 9 height 9
drag, startPoint x: 135, startPoint y: 629, endPoint x: 180, endPoint y: 638, distance: 45.9
click at [135, 629] on div "S2 - 53" at bounding box center [118, 632] width 129 height 16
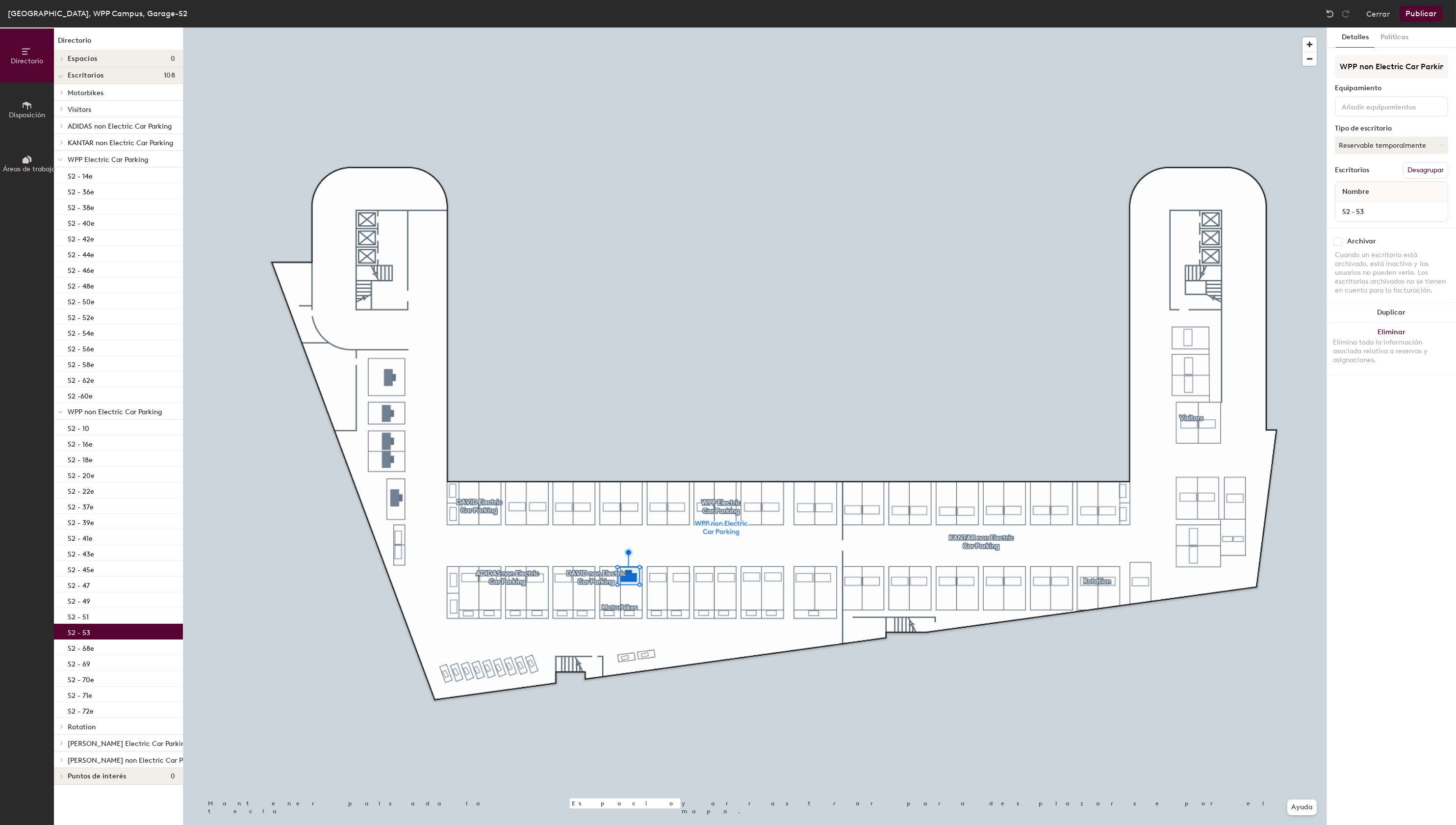
click at [1336, 242] on input "checkbox" at bounding box center [1338, 241] width 9 height 9
click at [130, 651] on div "S2 - 68e" at bounding box center [118, 647] width 129 height 16
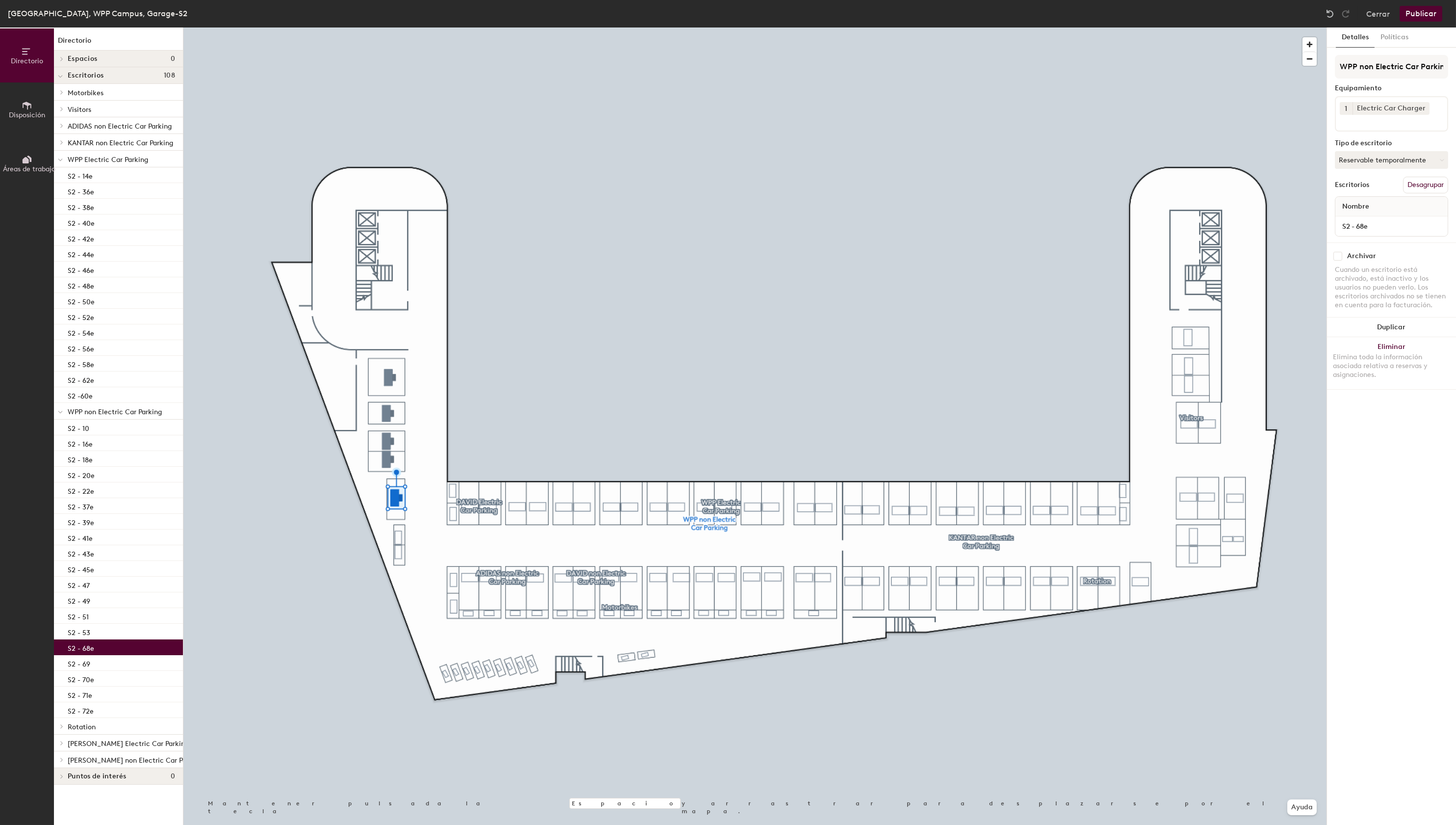
click at [1340, 259] on input "checkbox" at bounding box center [1338, 256] width 9 height 9
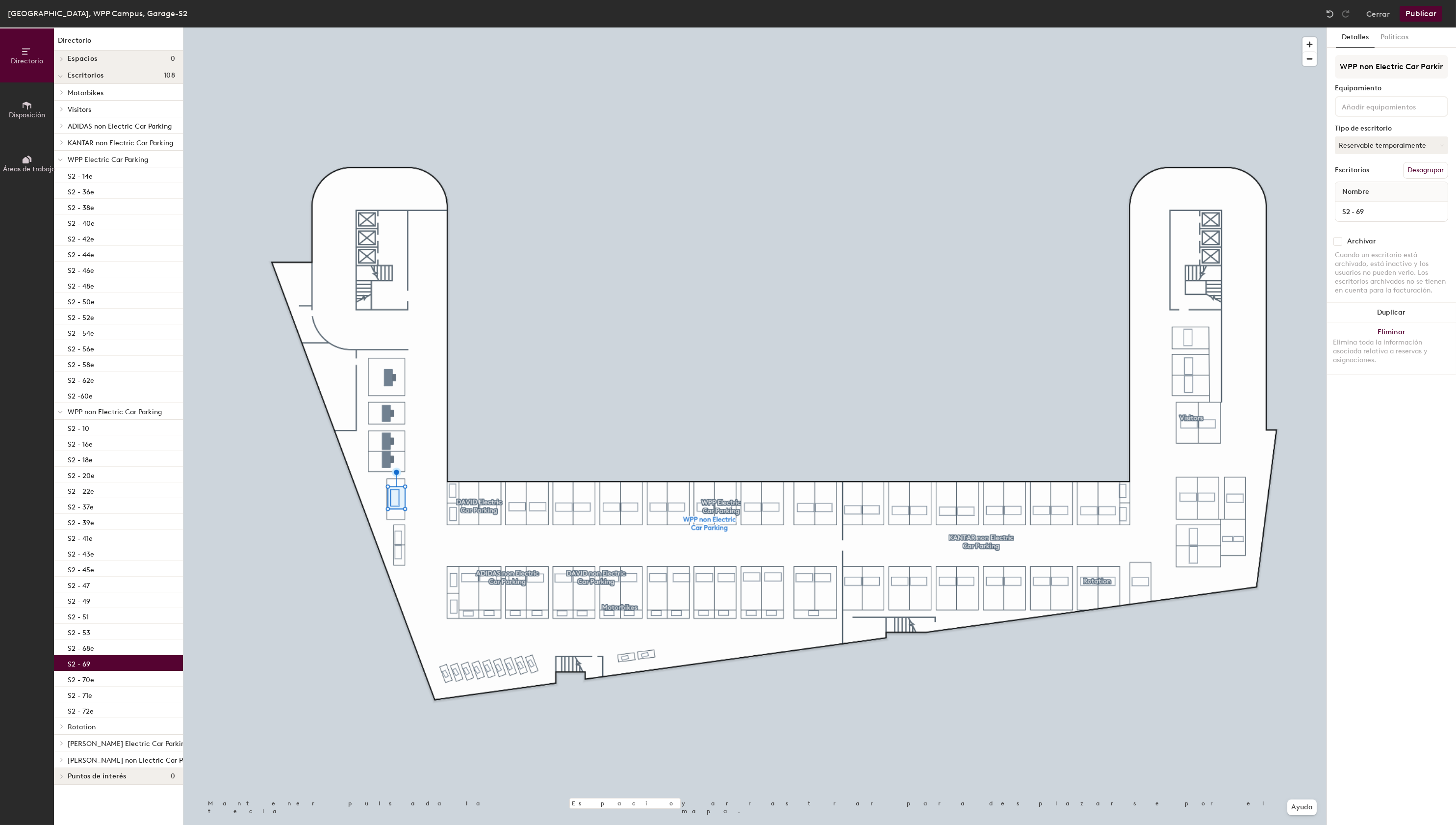
click at [157, 663] on div "S2 - 69" at bounding box center [118, 663] width 129 height 16
click at [1337, 240] on input "checkbox" at bounding box center [1338, 241] width 9 height 9
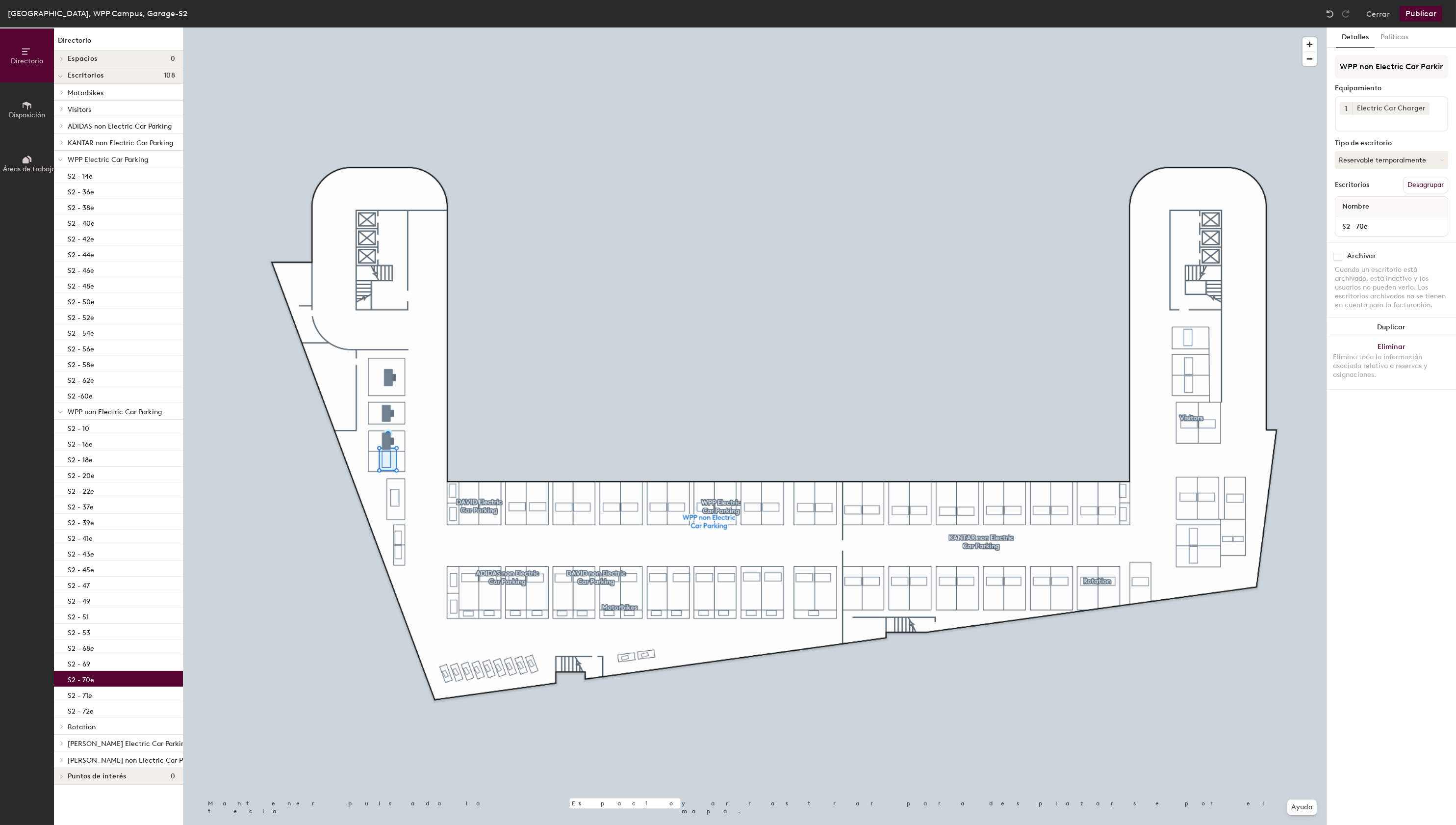
click at [99, 680] on div "S2 - 70e" at bounding box center [118, 678] width 129 height 16
click at [1340, 255] on input "checkbox" at bounding box center [1338, 256] width 9 height 9
click at [108, 697] on div "S2 - 71e" at bounding box center [118, 694] width 129 height 16
click at [1337, 254] on input "checkbox" at bounding box center [1338, 256] width 9 height 9
click at [95, 710] on div "S2 - 72e" at bounding box center [118, 710] width 129 height 16
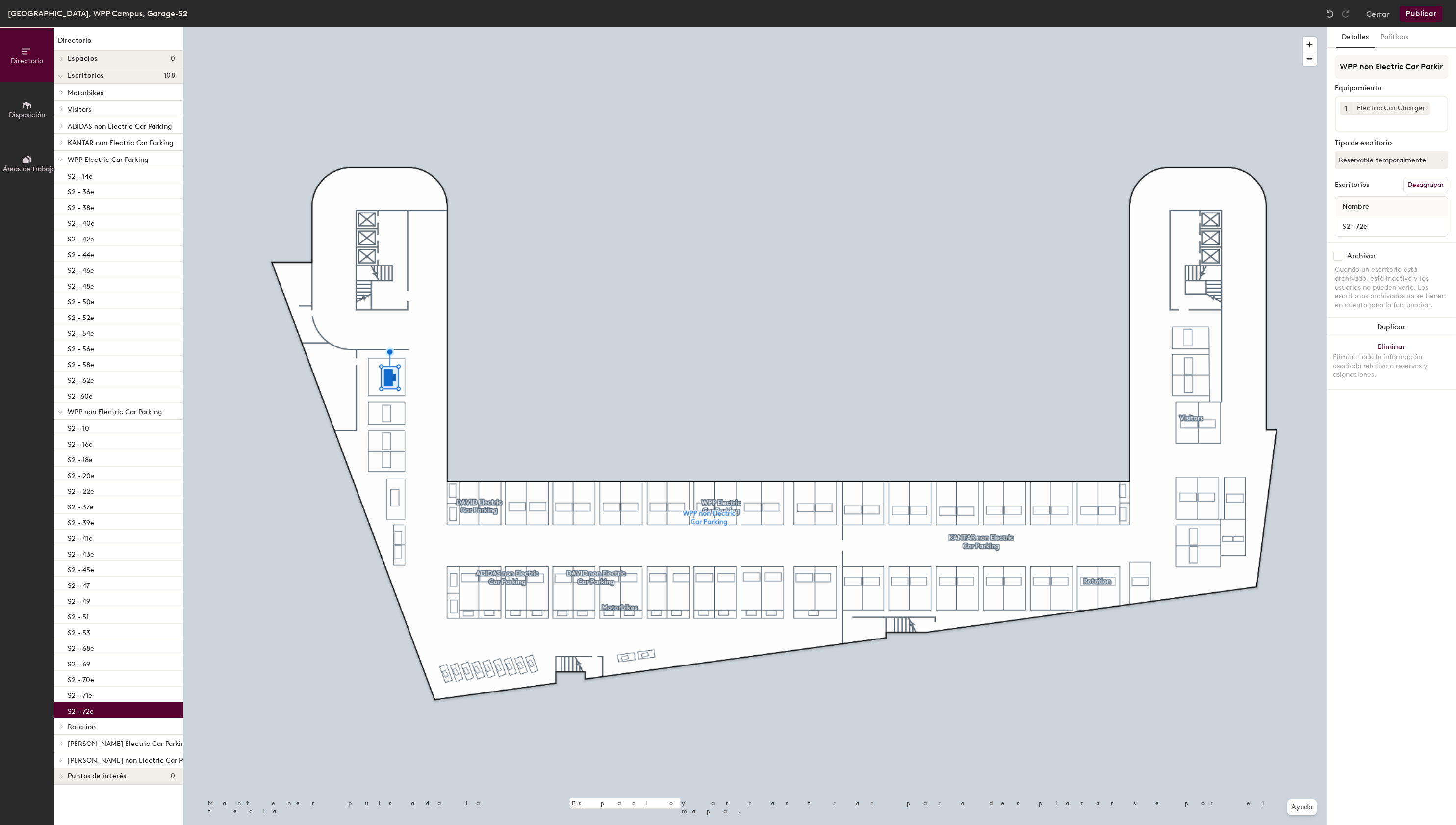
click at [1340, 256] on input "checkbox" at bounding box center [1338, 256] width 9 height 9
checkbox input "true"
click at [62, 725] on icon at bounding box center [62, 726] width 2 height 4
click at [92, 743] on div "S2 - 11" at bounding box center [118, 743] width 129 height 16
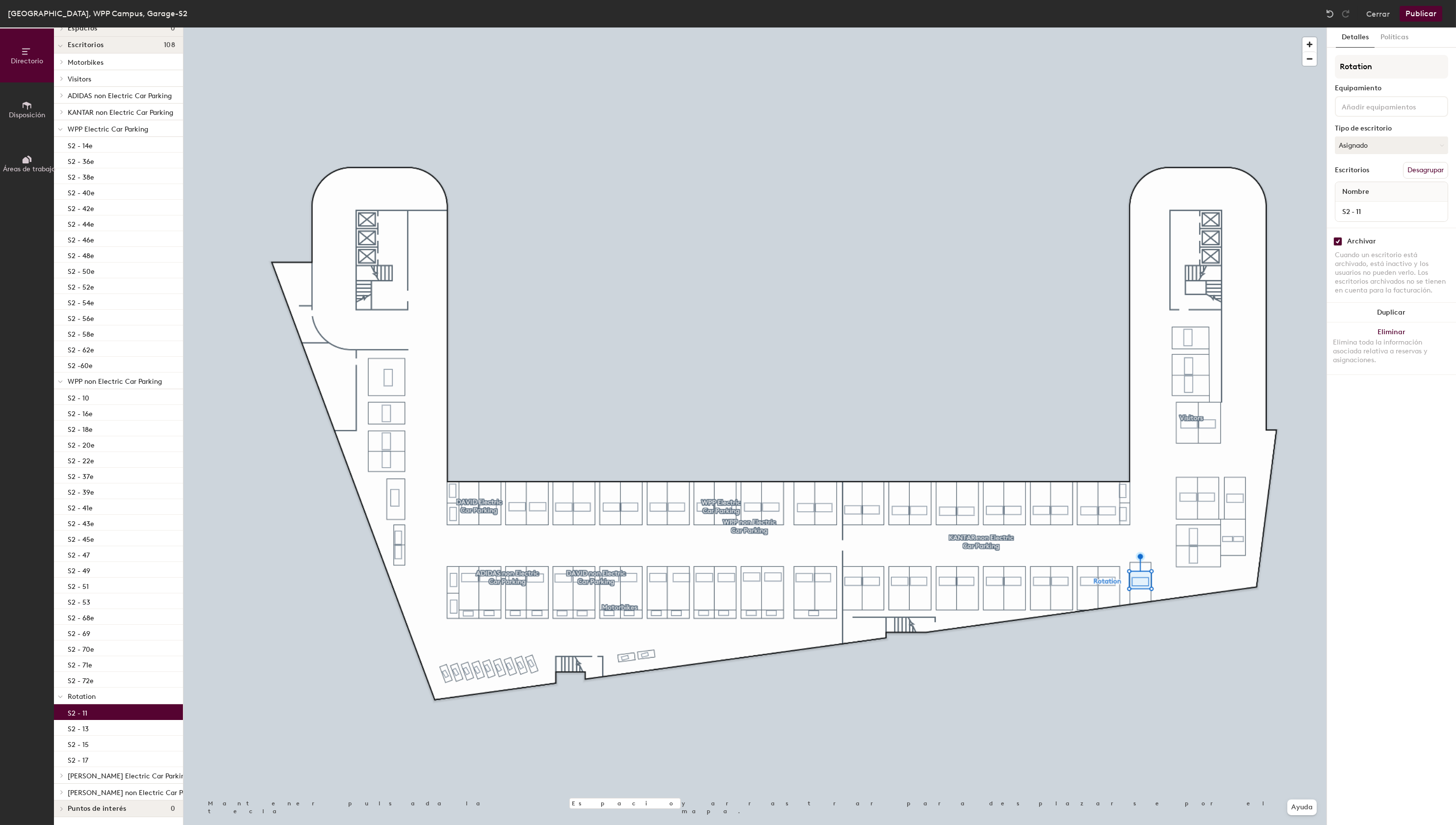
scroll to position [40, 0]
click at [62, 773] on icon at bounding box center [62, 775] width 2 height 4
click at [117, 786] on div "S2 - 64e DAVID" at bounding box center [118, 782] width 129 height 16
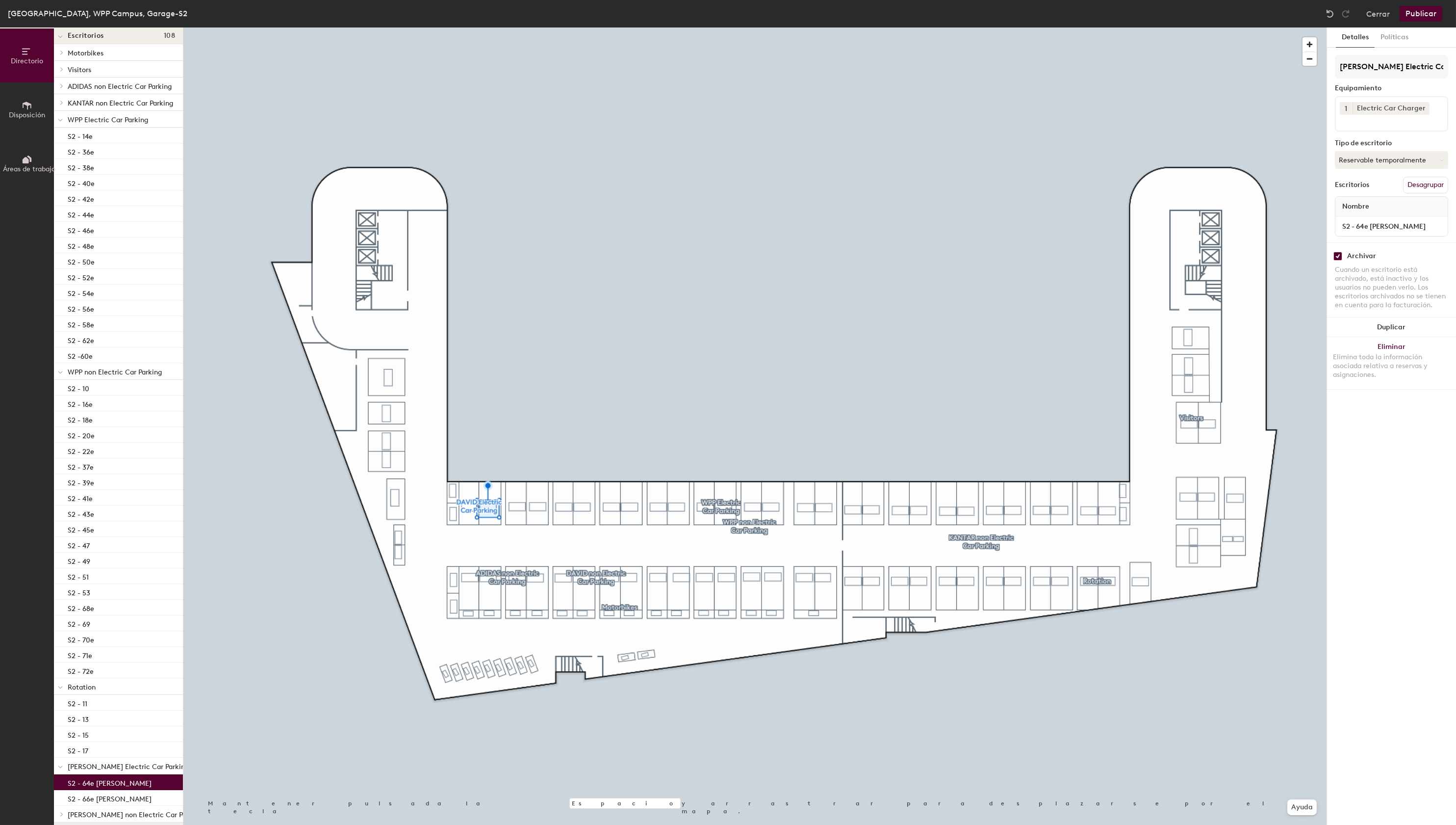
scroll to position [71, 0]
click at [95, 789] on span "DAVID non Electric Car Parking" at bounding box center [135, 793] width 135 height 9
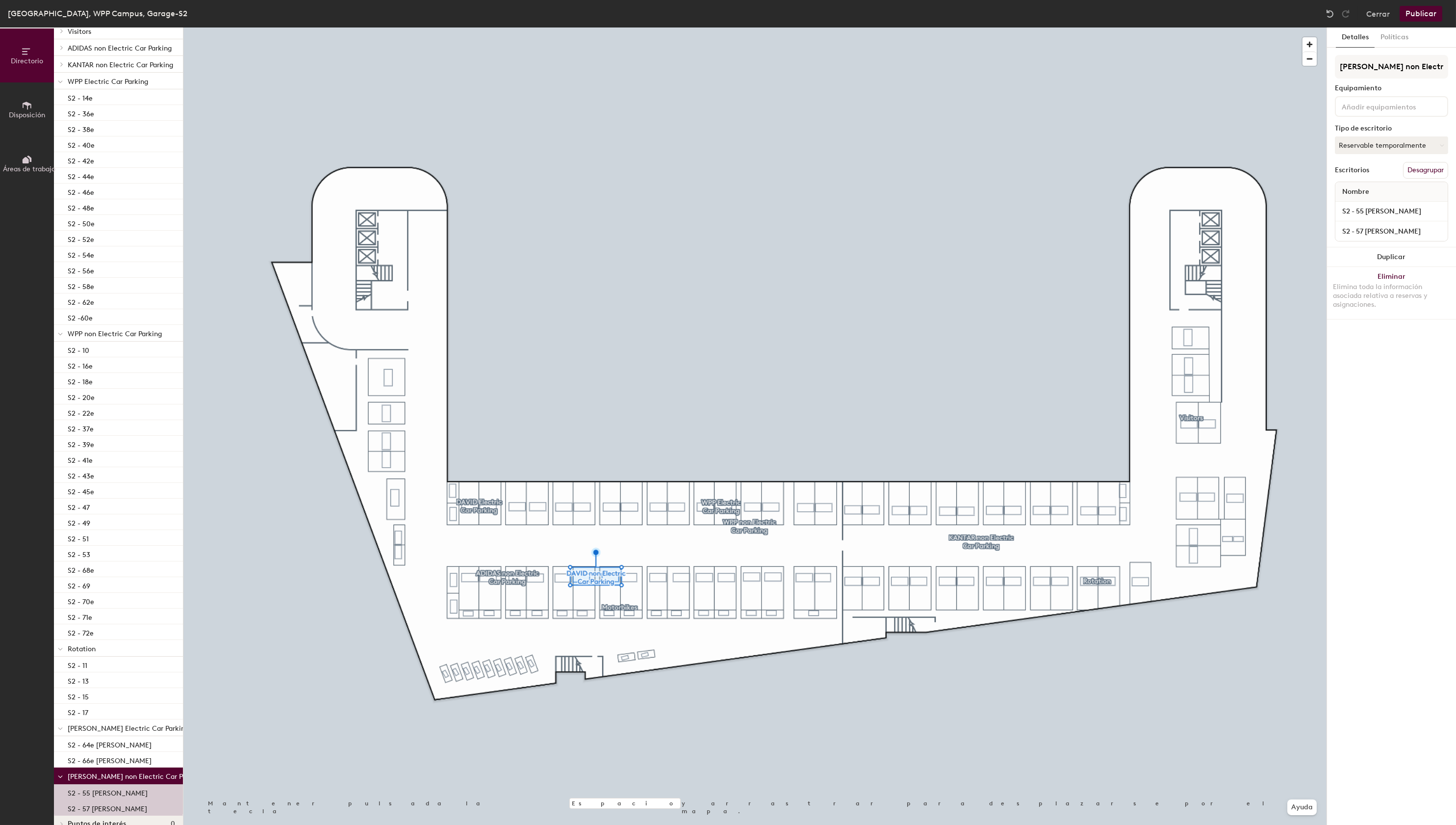
scroll to position [102, 0]
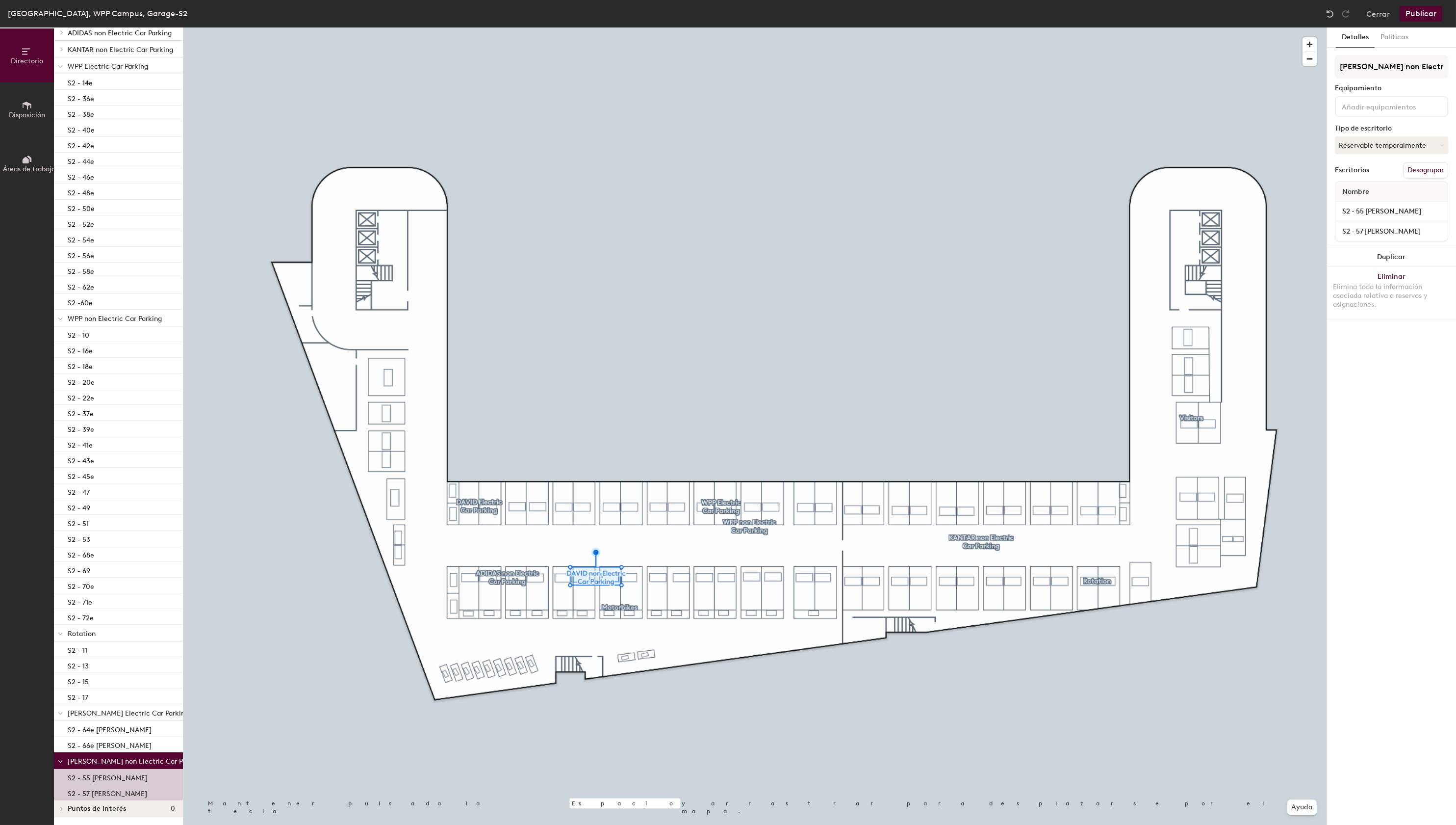
click at [101, 771] on p "S2 - 55 DAVID" at bounding box center [108, 776] width 80 height 11
click at [1420, 12] on button "Publicar" at bounding box center [1420, 14] width 42 height 16
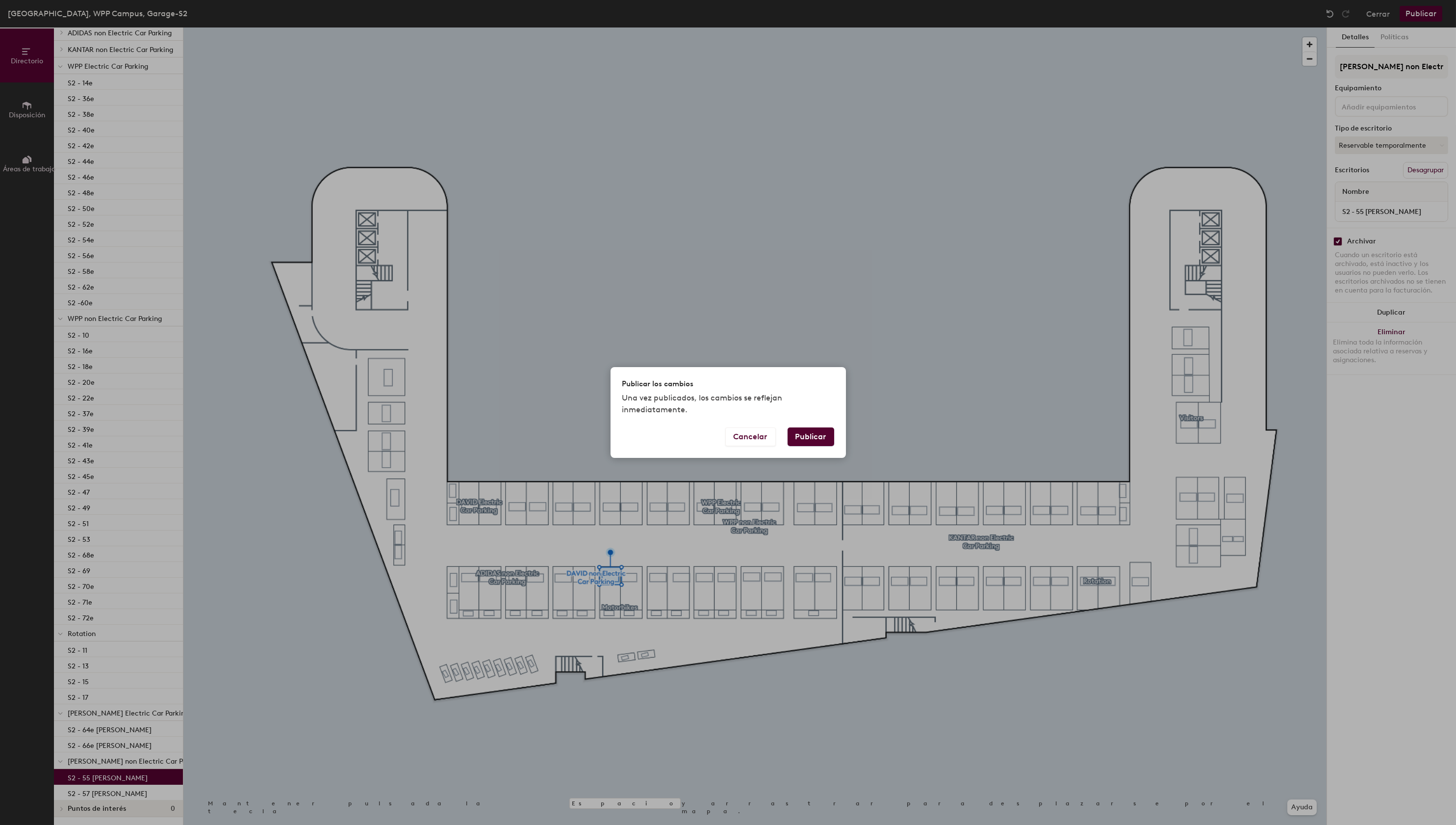
click at [813, 444] on button "Publicar" at bounding box center [811, 436] width 47 height 18
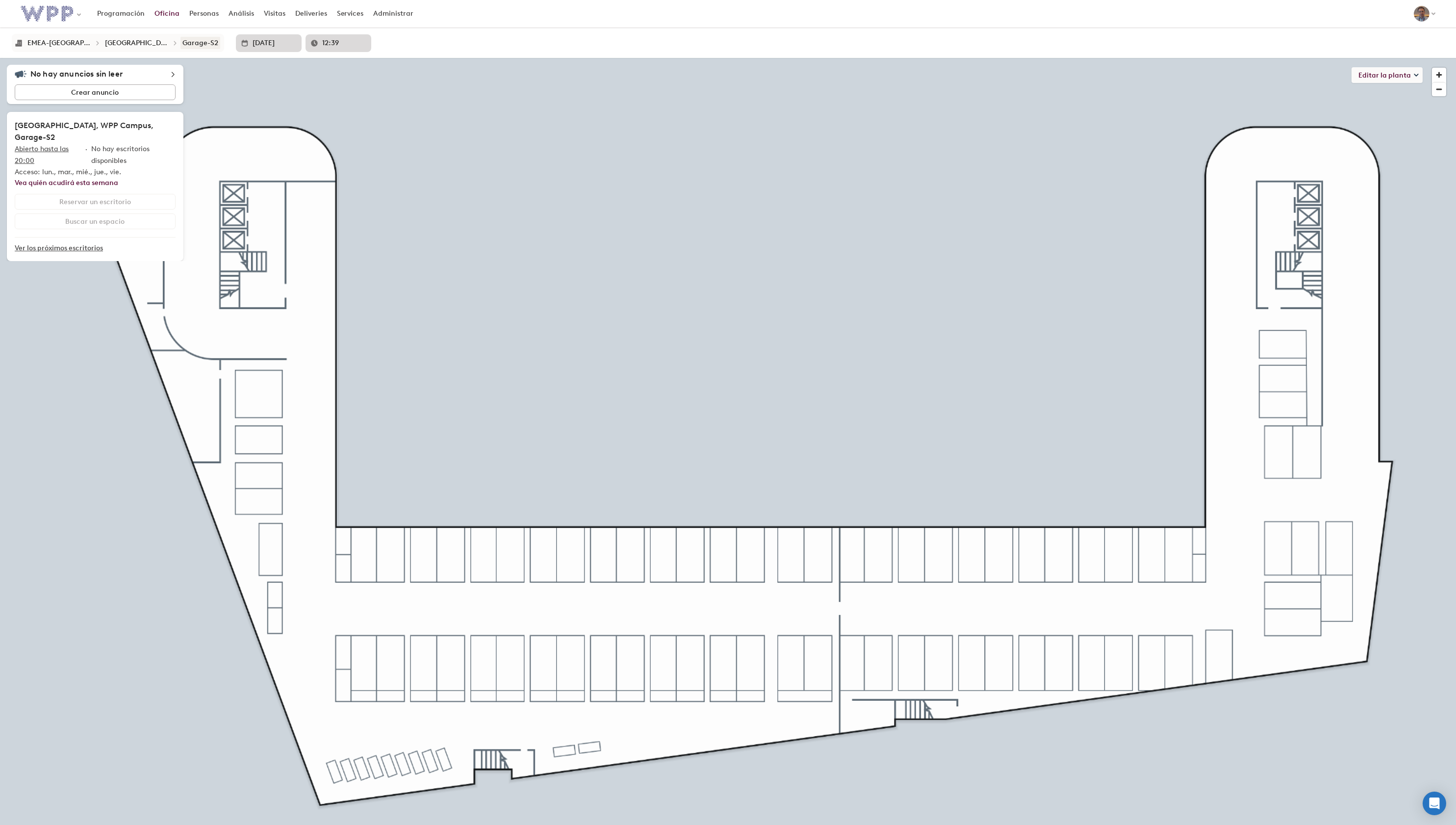
click at [186, 42] on div "Garage-S2" at bounding box center [199, 43] width 36 height 9
click at [190, 164] on div "Garage-S3" at bounding box center [205, 167] width 34 height 10
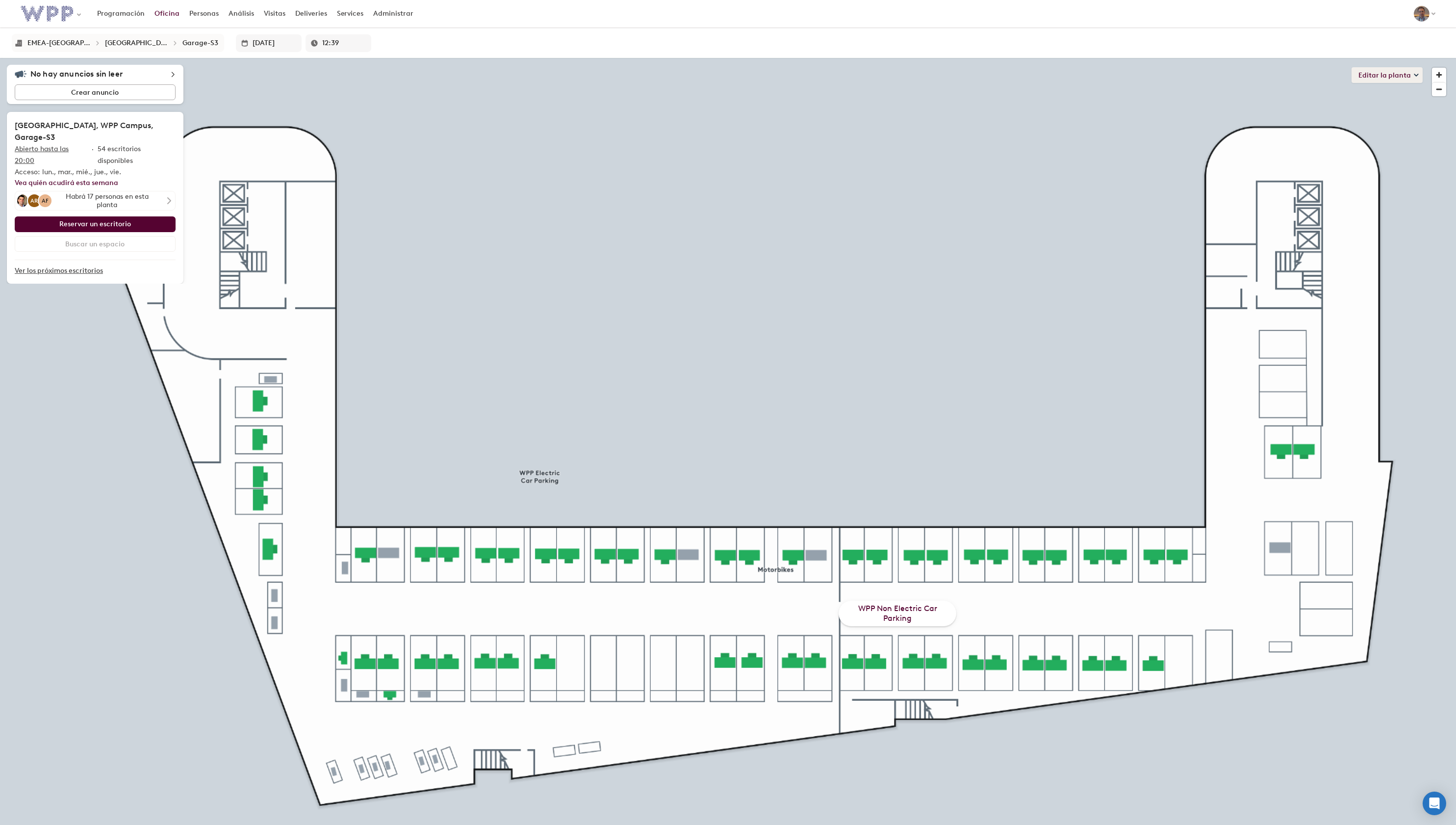
click at [1419, 76] on icon at bounding box center [1417, 75] width 5 height 5
click at [1338, 127] on li "Disposición" at bounding box center [1362, 124] width 121 height 14
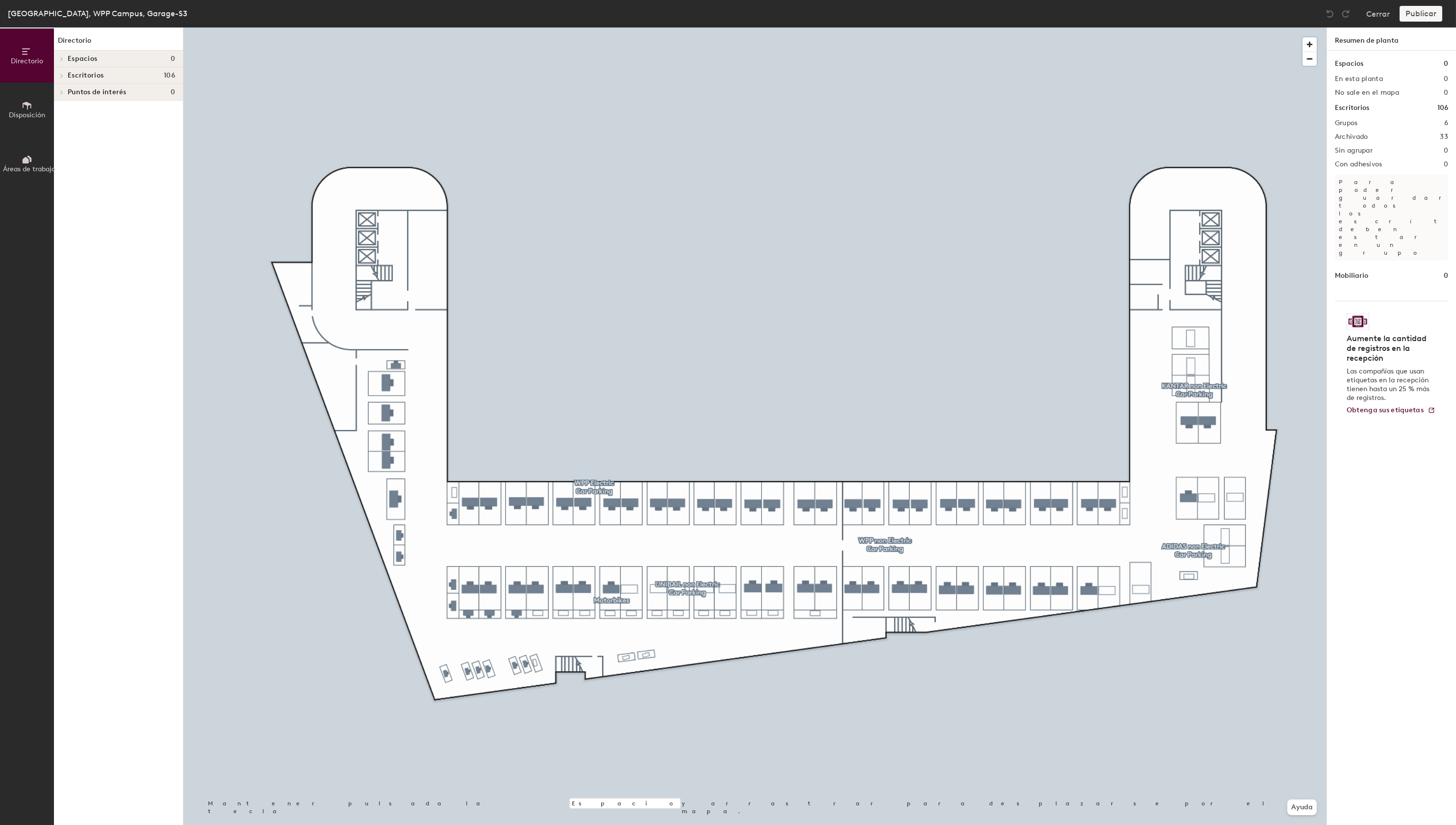
click at [62, 76] on icon at bounding box center [62, 75] width 4 height 5
click at [65, 107] on div at bounding box center [60, 108] width 13 height 16
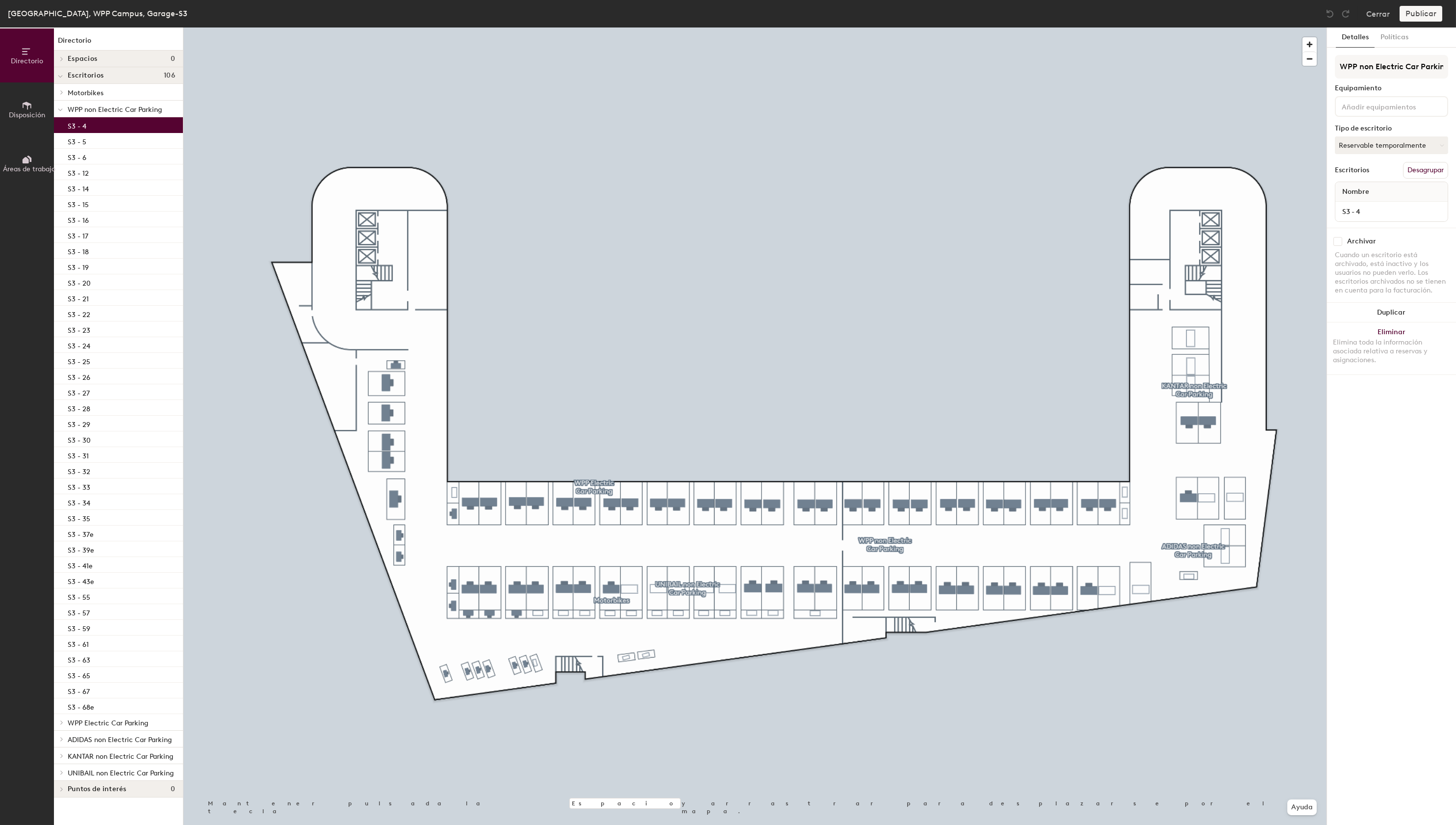
click at [96, 126] on div "S3 - 4" at bounding box center [118, 125] width 129 height 16
click at [1344, 239] on div "Archivar" at bounding box center [1392, 241] width 114 height 9
click at [1340, 242] on input "checkbox" at bounding box center [1338, 241] width 9 height 9
click at [114, 144] on div "S3 - 5" at bounding box center [118, 141] width 129 height 16
click at [1343, 239] on div "Archivar" at bounding box center [1392, 241] width 114 height 9
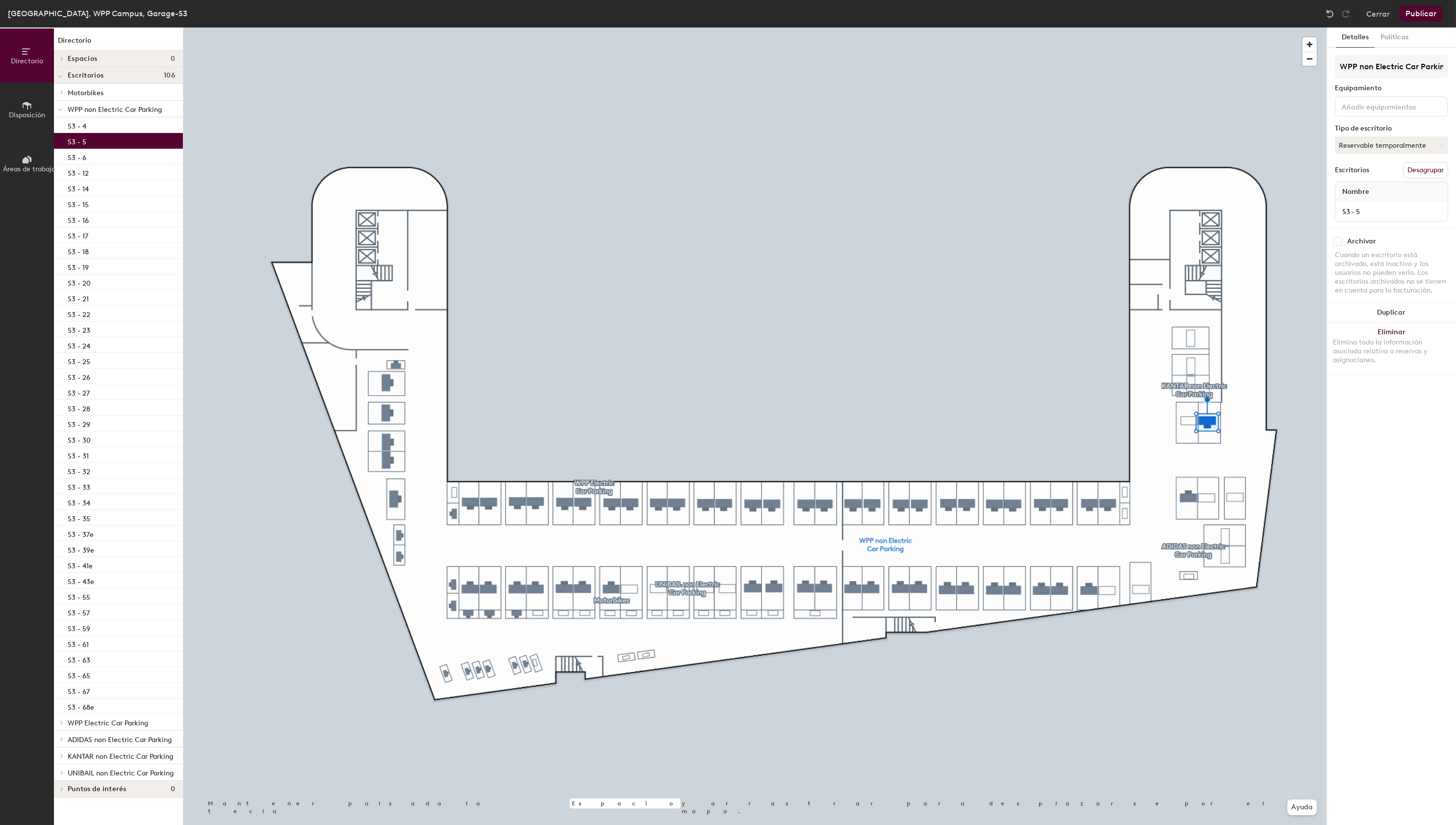
drag, startPoint x: 1340, startPoint y: 240, endPoint x: 1330, endPoint y: 242, distance: 10.2
click at [1340, 240] on input "checkbox" at bounding box center [1338, 241] width 9 height 9
click at [129, 155] on div "S3 - 6" at bounding box center [118, 156] width 129 height 16
drag, startPoint x: 1340, startPoint y: 242, endPoint x: 1330, endPoint y: 239, distance: 10.4
click at [1340, 242] on input "checkbox" at bounding box center [1338, 241] width 9 height 9
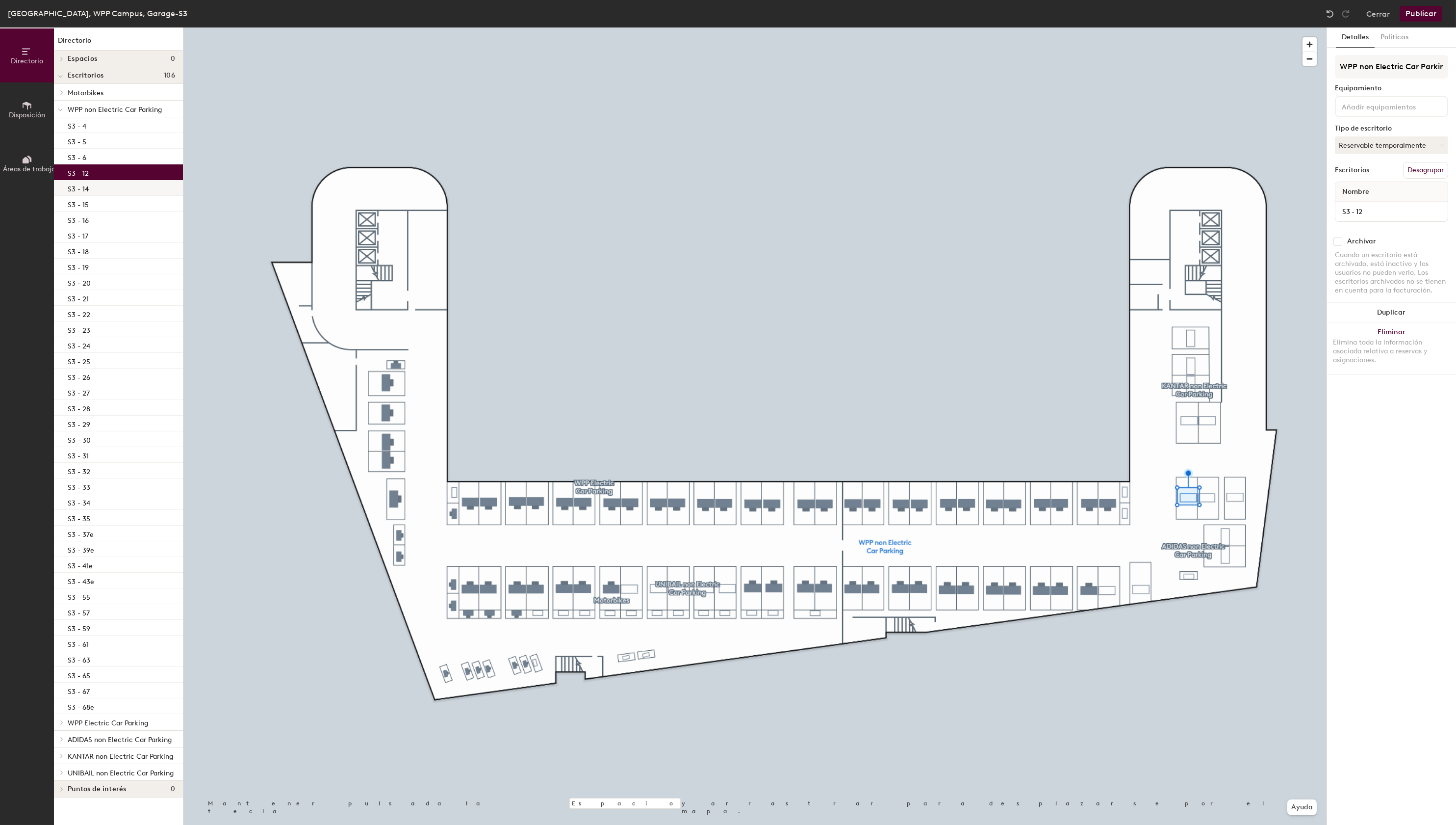
drag, startPoint x: 92, startPoint y: 174, endPoint x: 180, endPoint y: 181, distance: 88.3
click at [92, 174] on div "S3 - 12" at bounding box center [118, 172] width 129 height 16
drag, startPoint x: 1338, startPoint y: 240, endPoint x: 1329, endPoint y: 242, distance: 9.2
click at [1338, 240] on input "checkbox" at bounding box center [1338, 241] width 9 height 9
drag, startPoint x: 112, startPoint y: 190, endPoint x: 119, endPoint y: 189, distance: 7.1
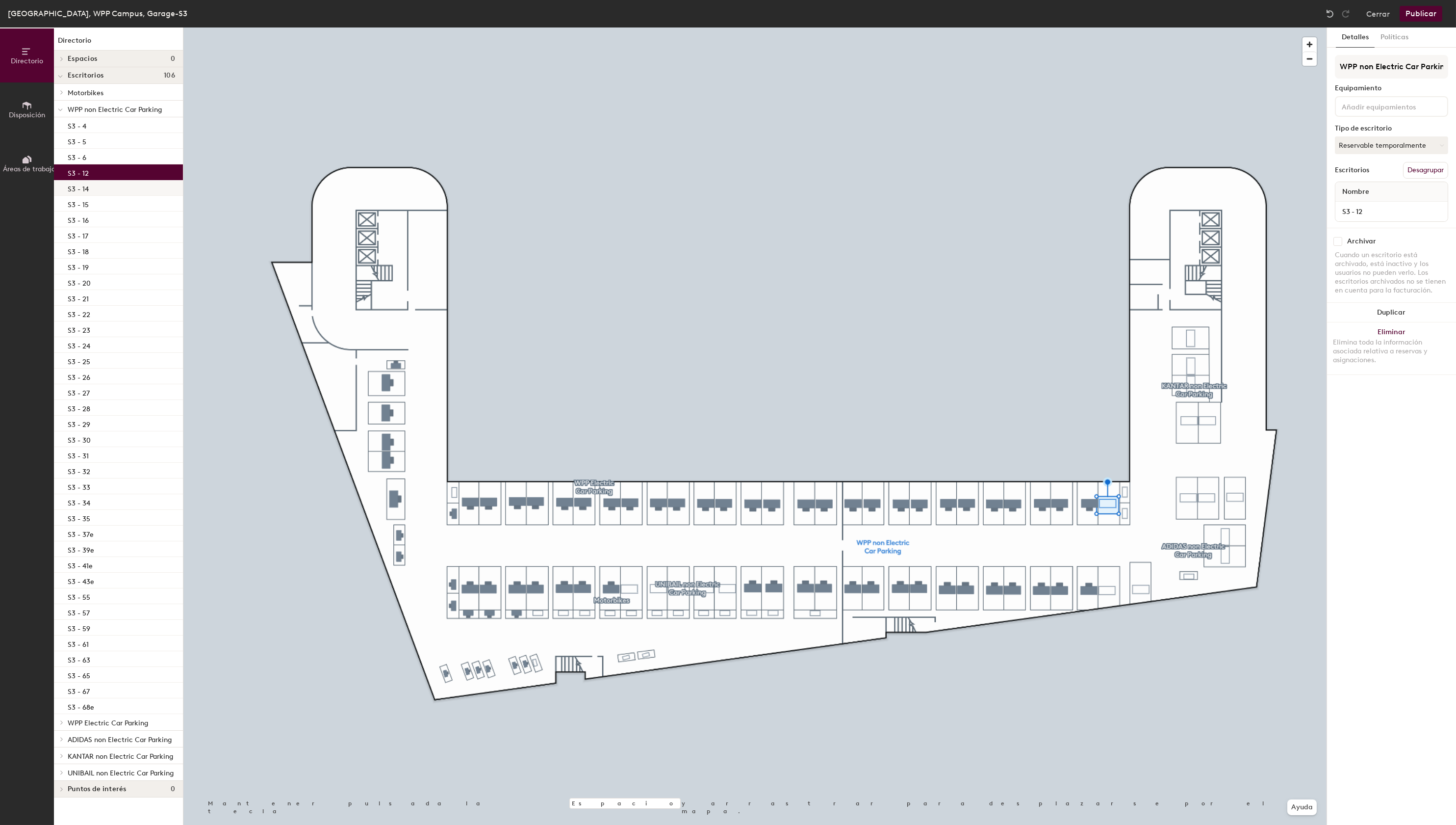
click at [113, 190] on div "S3 - 14" at bounding box center [118, 188] width 129 height 16
click at [1339, 240] on input "checkbox" at bounding box center [1338, 241] width 9 height 9
drag, startPoint x: 147, startPoint y: 206, endPoint x: 175, endPoint y: 210, distance: 28.3
click at [147, 206] on div "S3 - 15" at bounding box center [118, 204] width 129 height 16
click at [1335, 242] on input "checkbox" at bounding box center [1338, 241] width 9 height 9
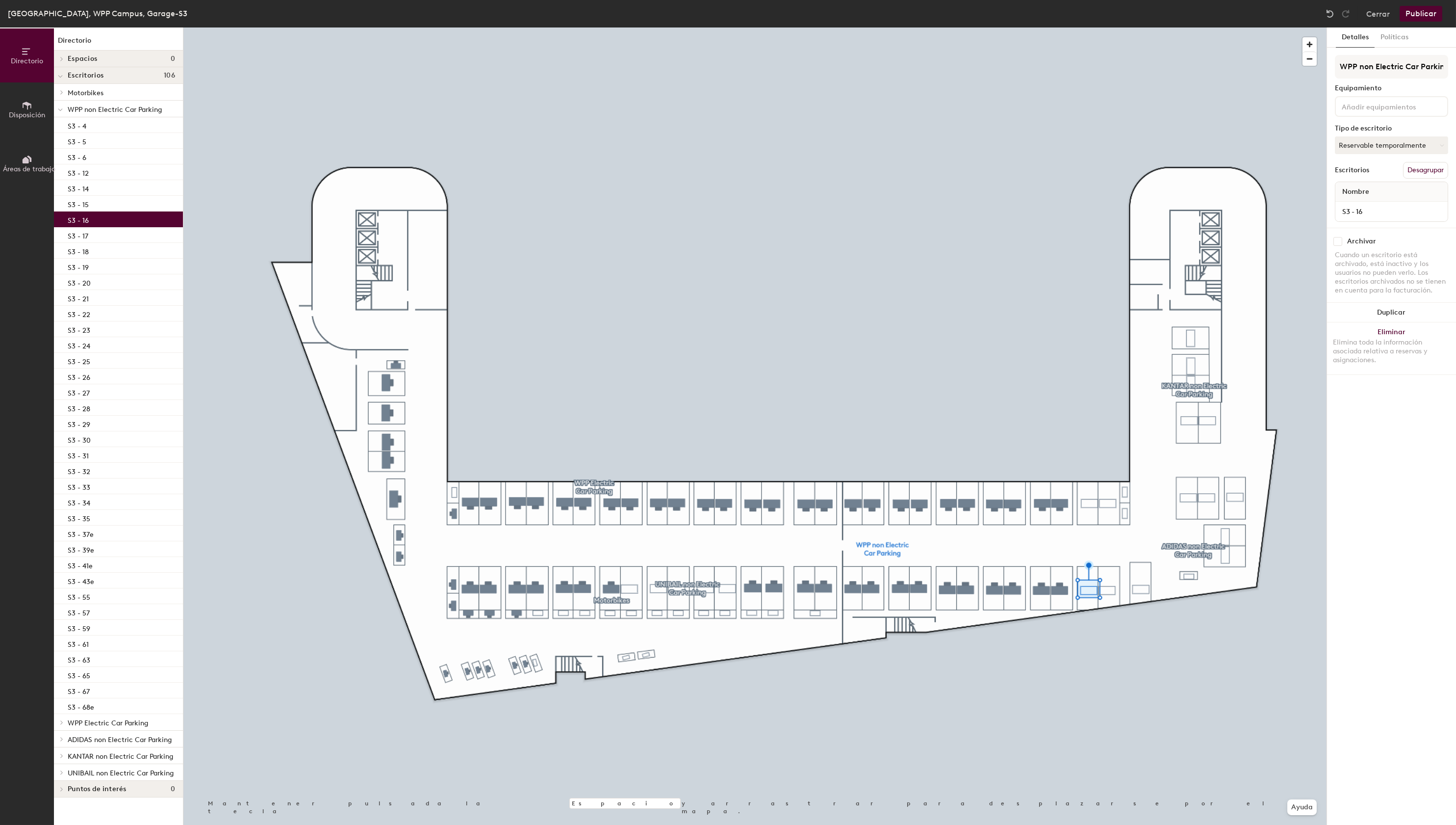
drag, startPoint x: 137, startPoint y: 221, endPoint x: 180, endPoint y: 226, distance: 43.3
click at [137, 221] on div "S3 - 16" at bounding box center [118, 219] width 129 height 16
click at [1337, 241] on input "checkbox" at bounding box center [1338, 241] width 9 height 9
click at [147, 239] on div "S3 - 17" at bounding box center [118, 235] width 129 height 16
click at [1340, 241] on input "checkbox" at bounding box center [1338, 241] width 9 height 9
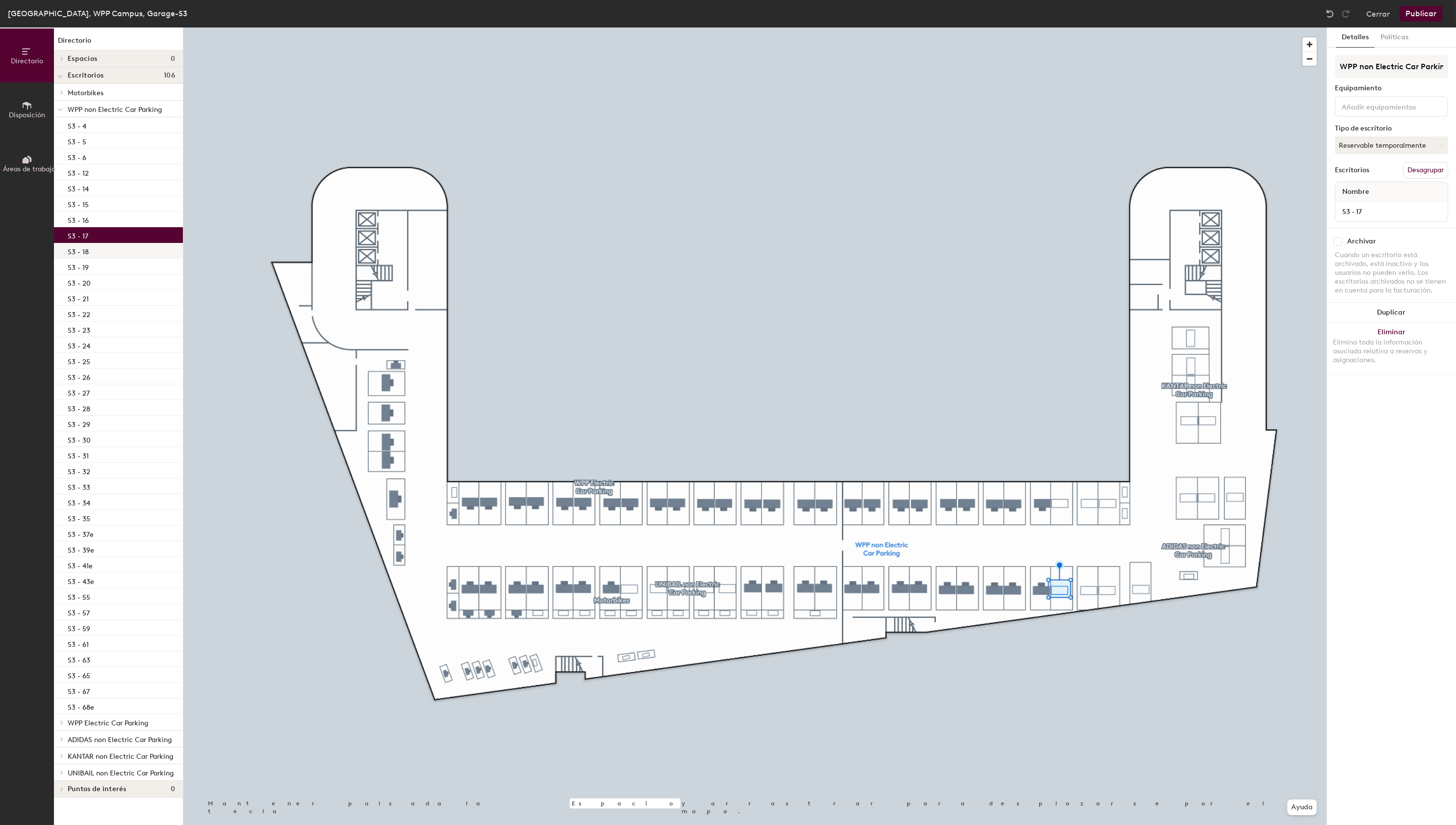
click at [122, 253] on div "S3 - 18" at bounding box center [118, 251] width 129 height 16
drag, startPoint x: 1340, startPoint y: 239, endPoint x: 1345, endPoint y: 244, distance: 7.1
click at [1340, 239] on input "checkbox" at bounding box center [1338, 241] width 9 height 9
click at [124, 266] on div "S3 - 19" at bounding box center [118, 266] width 129 height 16
drag, startPoint x: 1338, startPoint y: 242, endPoint x: 1331, endPoint y: 249, distance: 9.9
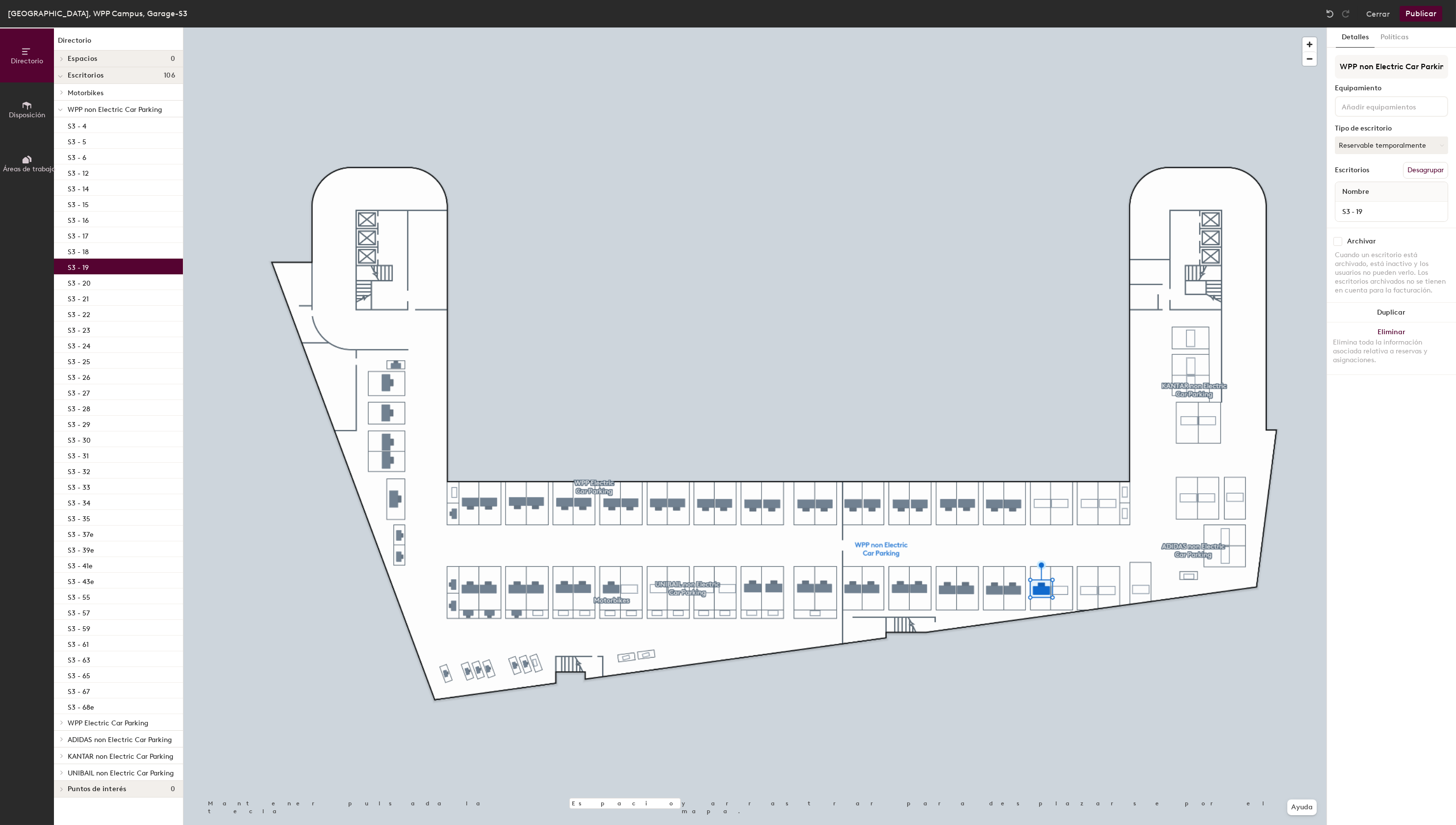
click at [1338, 242] on input "checkbox" at bounding box center [1338, 241] width 9 height 9
click at [152, 280] on div "S3 - 20" at bounding box center [118, 282] width 129 height 16
click at [1337, 242] on input "checkbox" at bounding box center [1338, 241] width 9 height 9
drag, startPoint x: 144, startPoint y: 298, endPoint x: 182, endPoint y: 300, distance: 38.1
click at [143, 298] on div "S3 - 21" at bounding box center [118, 298] width 129 height 16
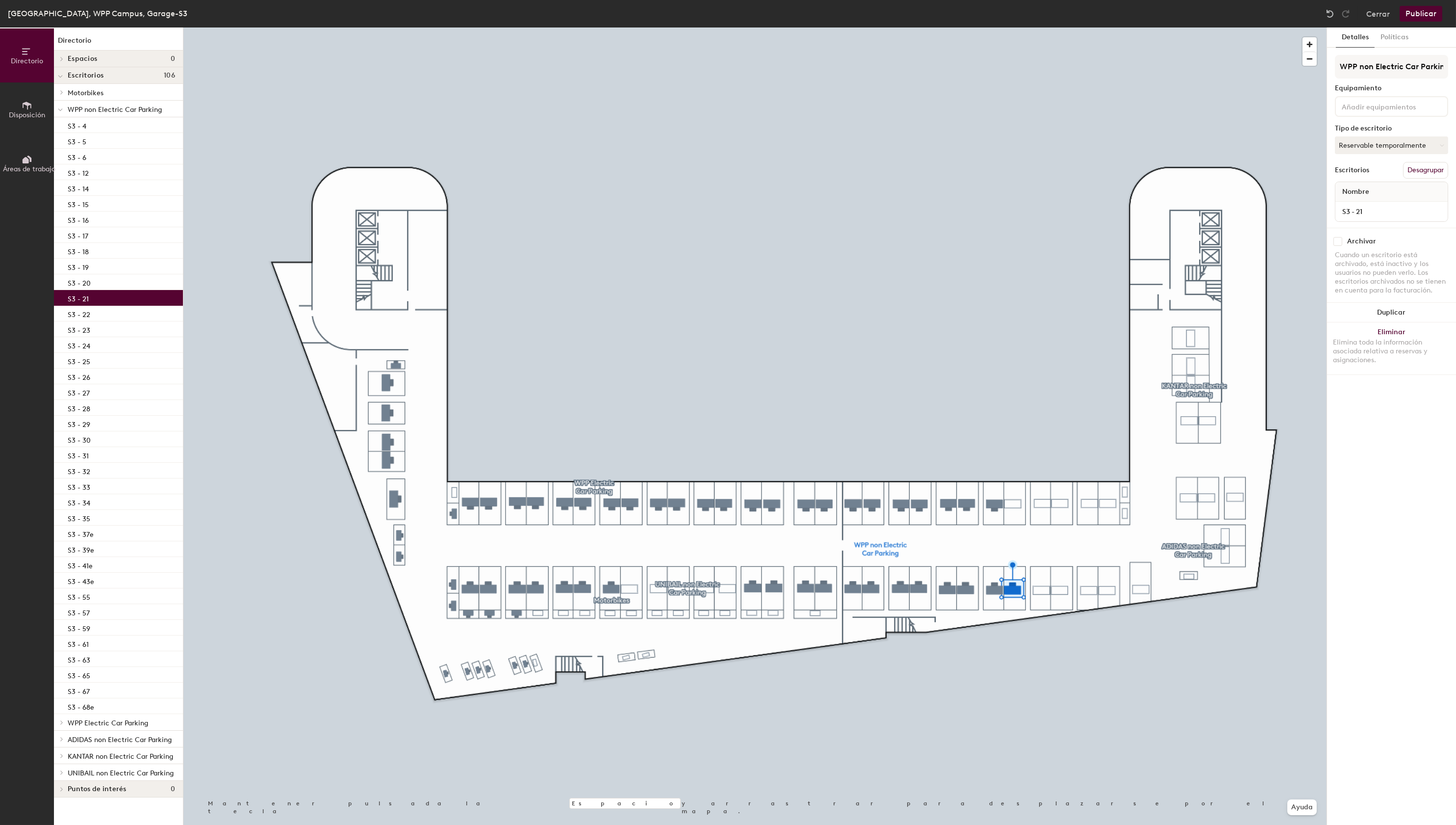
click at [1342, 240] on input "checkbox" at bounding box center [1338, 241] width 9 height 9
click at [145, 310] on div "S3 - 22" at bounding box center [118, 313] width 129 height 16
click at [1342, 239] on input "checkbox" at bounding box center [1338, 241] width 9 height 9
click at [130, 334] on div "S3 - 23" at bounding box center [118, 329] width 129 height 16
click at [1340, 241] on input "checkbox" at bounding box center [1338, 241] width 9 height 9
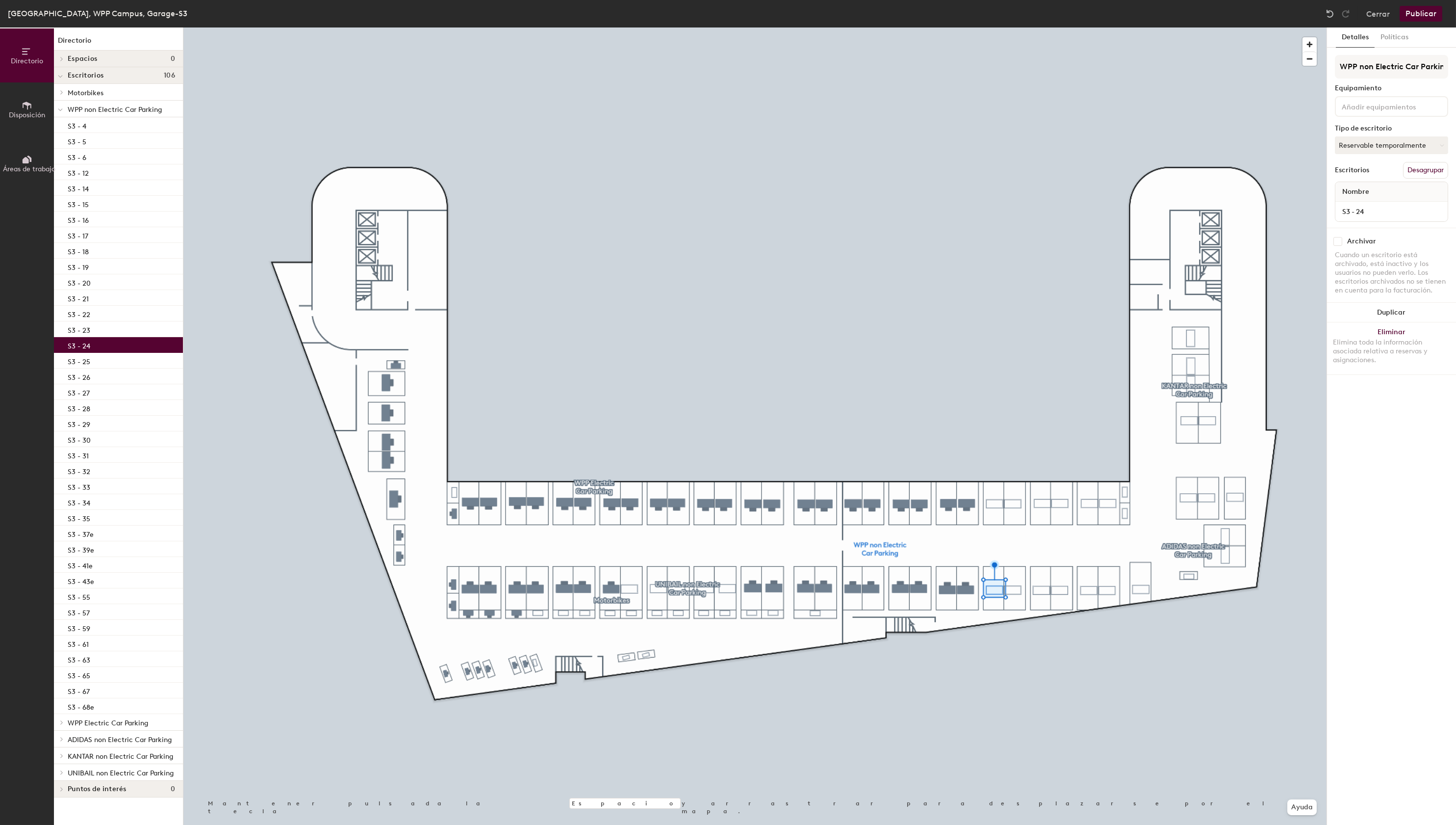
drag, startPoint x: 163, startPoint y: 347, endPoint x: 182, endPoint y: 345, distance: 19.1
click at [163, 347] on div "S3 - 24" at bounding box center [118, 345] width 129 height 16
drag, startPoint x: 1342, startPoint y: 241, endPoint x: 1335, endPoint y: 242, distance: 7.1
click at [1342, 241] on input "checkbox" at bounding box center [1338, 241] width 9 height 9
click at [156, 368] on div "S3 - 25" at bounding box center [118, 361] width 129 height 16
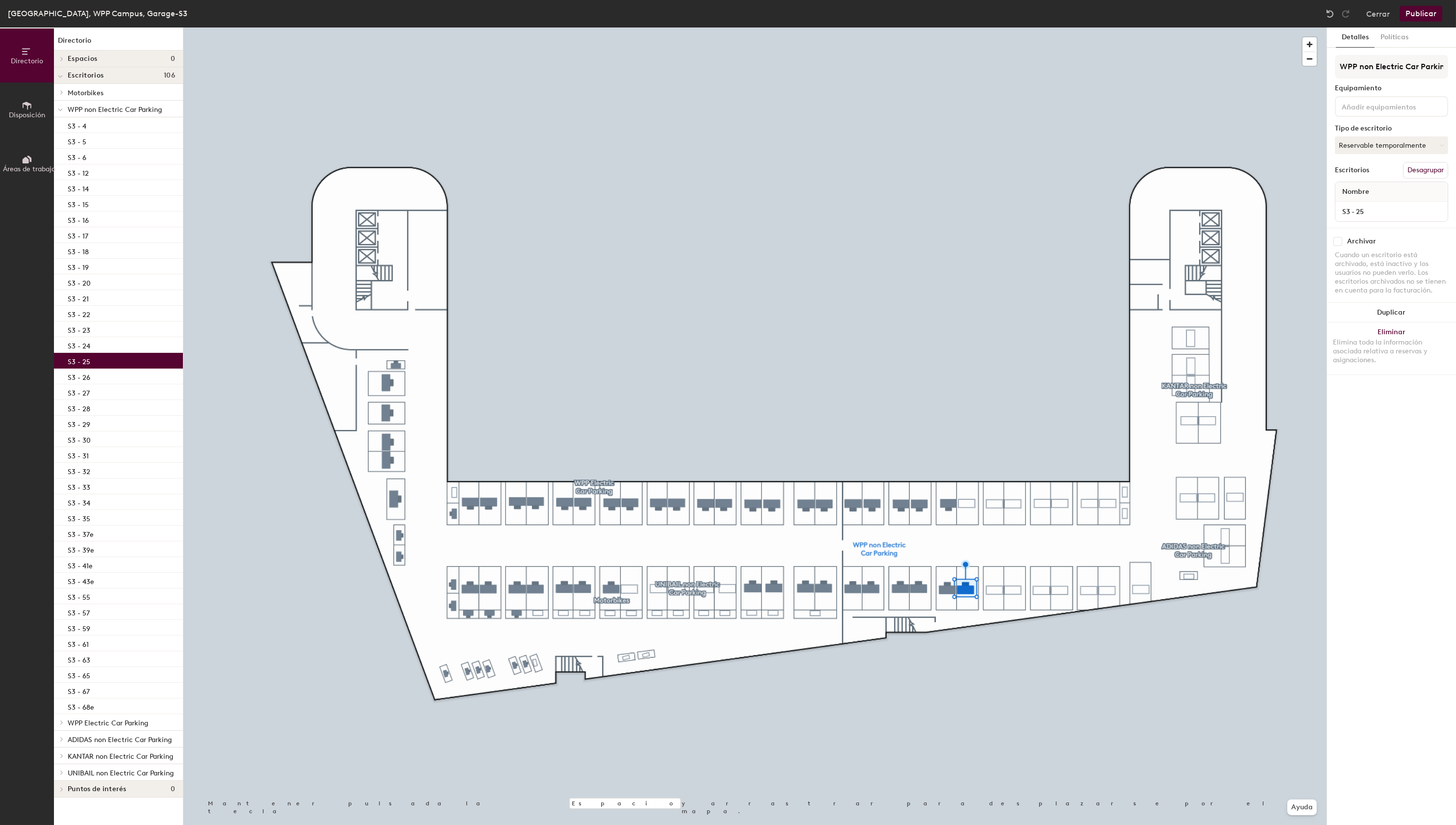
click at [1340, 241] on input "checkbox" at bounding box center [1338, 241] width 9 height 9
drag, startPoint x: 144, startPoint y: 375, endPoint x: 162, endPoint y: 375, distance: 18.0
click at [144, 375] on div "S3 - 26" at bounding box center [118, 376] width 129 height 16
click at [1338, 240] on input "checkbox" at bounding box center [1338, 241] width 9 height 9
drag, startPoint x: 160, startPoint y: 390, endPoint x: 182, endPoint y: 390, distance: 22.0
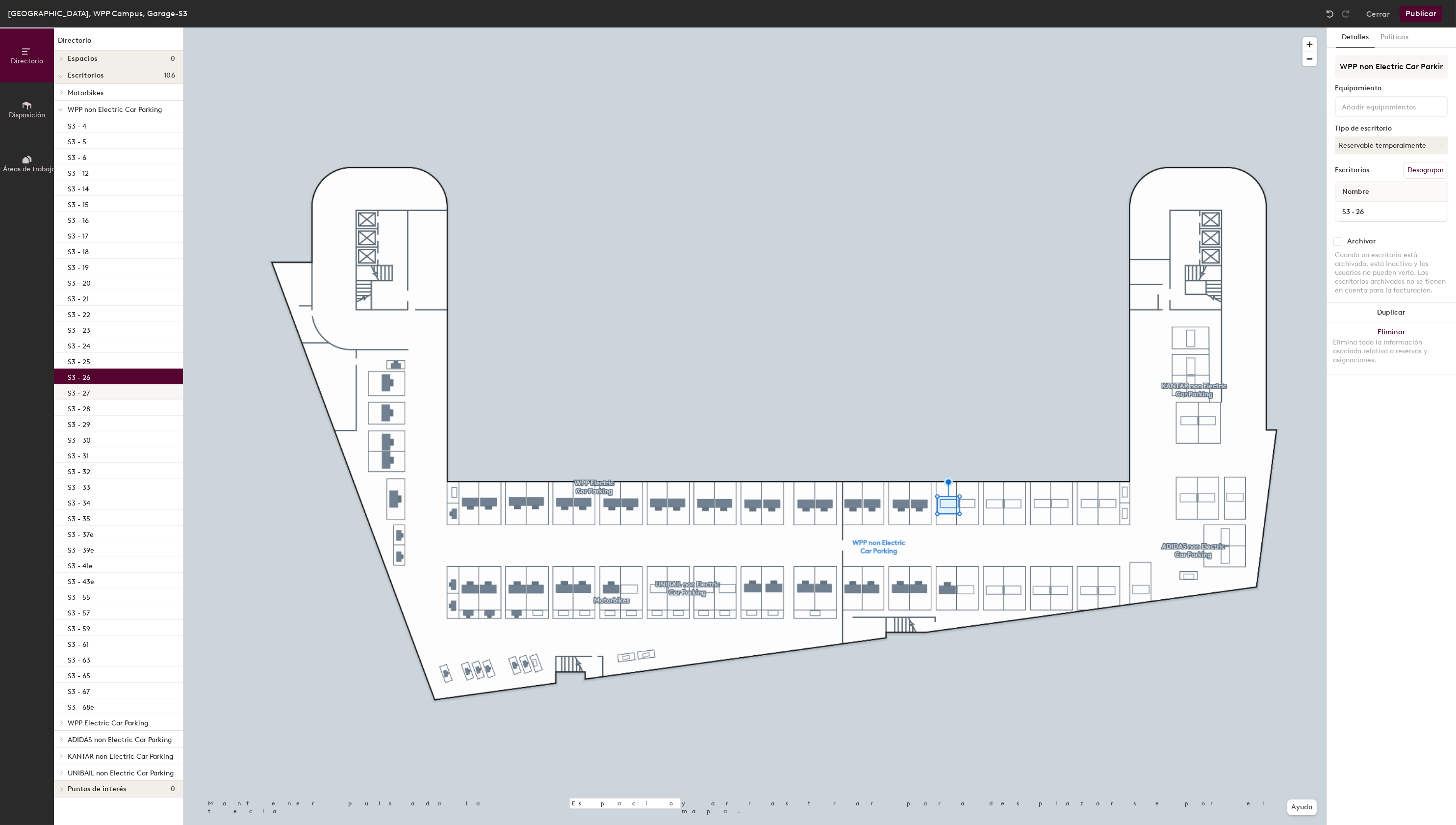
click at [161, 390] on div "S3 - 27" at bounding box center [118, 392] width 129 height 16
click at [1338, 239] on input "checkbox" at bounding box center [1338, 241] width 9 height 9
click at [154, 412] on div "S3 - 28" at bounding box center [118, 408] width 129 height 16
drag, startPoint x: 1339, startPoint y: 245, endPoint x: 1329, endPoint y: 242, distance: 10.4
click at [1339, 245] on input "checkbox" at bounding box center [1338, 241] width 9 height 9
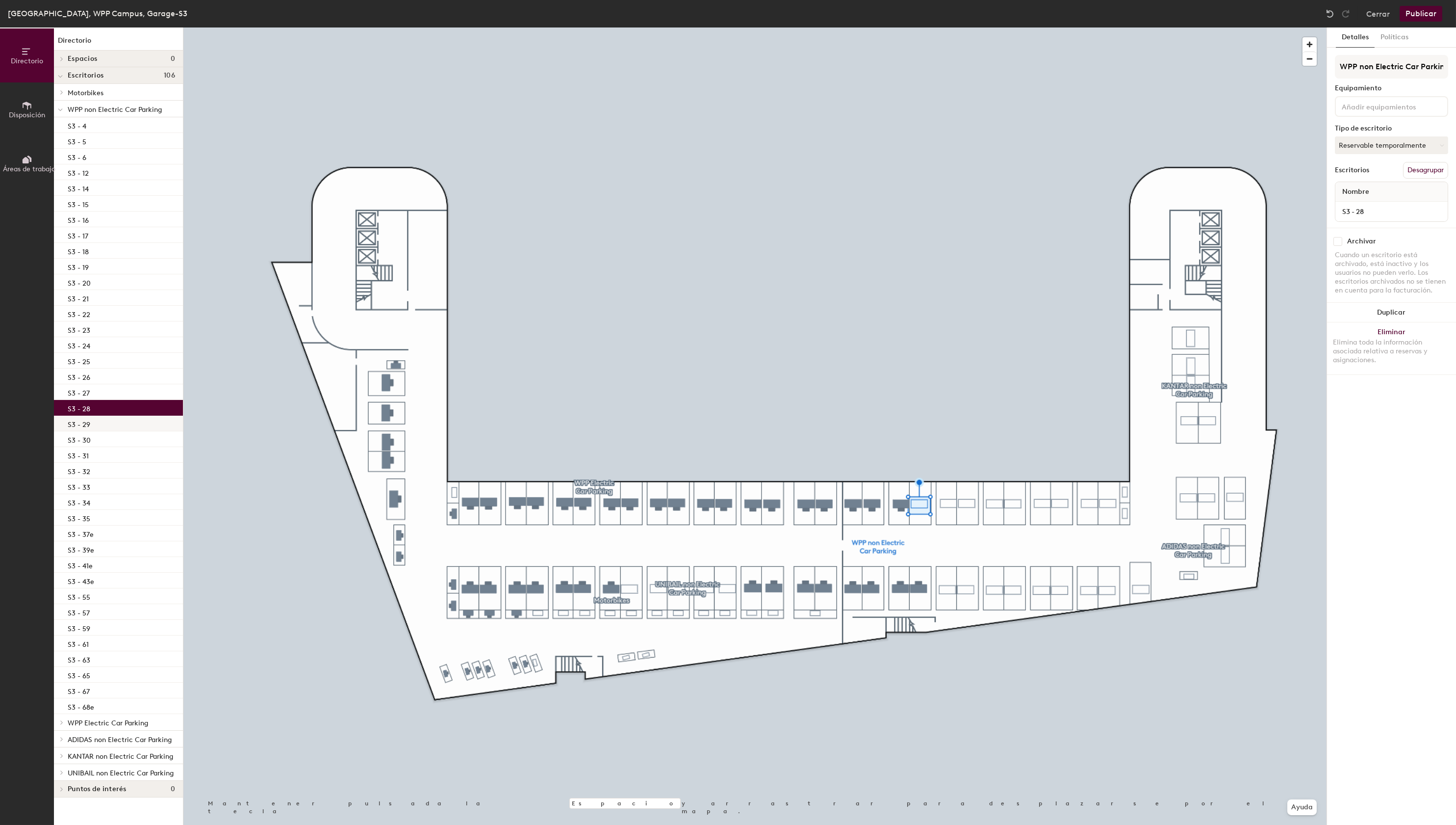
drag, startPoint x: 142, startPoint y: 422, endPoint x: 177, endPoint y: 422, distance: 35.0
click at [142, 422] on div "S3 - 29" at bounding box center [118, 423] width 129 height 16
click at [1339, 242] on input "checkbox" at bounding box center [1338, 241] width 9 height 9
click at [147, 438] on div "S3 - 30" at bounding box center [118, 439] width 129 height 16
click at [1339, 243] on input "checkbox" at bounding box center [1338, 241] width 9 height 9
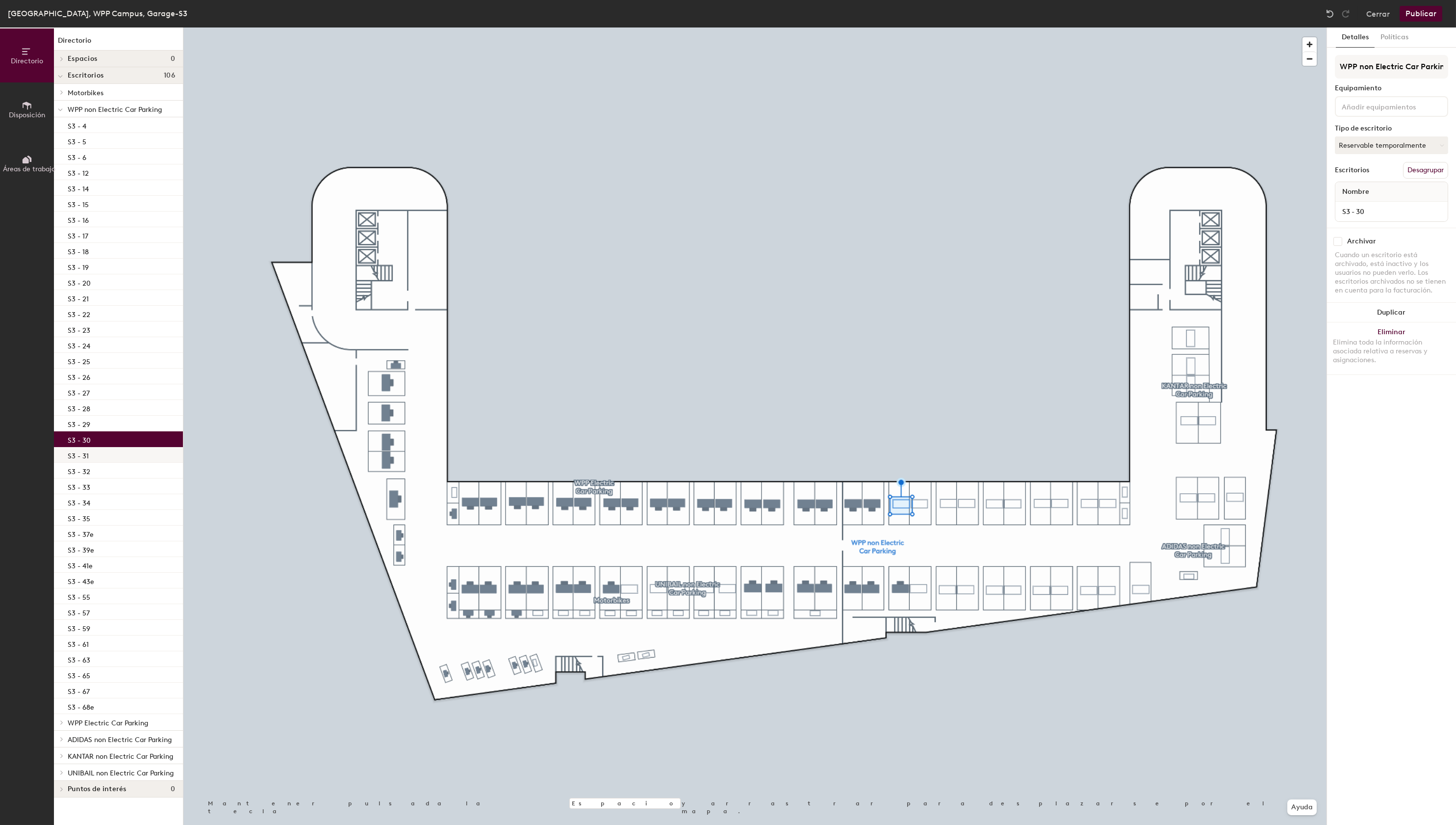
click at [154, 454] on div "S3 - 31" at bounding box center [118, 455] width 129 height 16
click at [1338, 243] on input "checkbox" at bounding box center [1338, 241] width 9 height 9
click at [109, 475] on div "S3 - 32" at bounding box center [118, 470] width 129 height 16
click at [1339, 241] on input "checkbox" at bounding box center [1338, 241] width 9 height 9
click at [144, 482] on div "S3 - 33" at bounding box center [118, 486] width 129 height 16
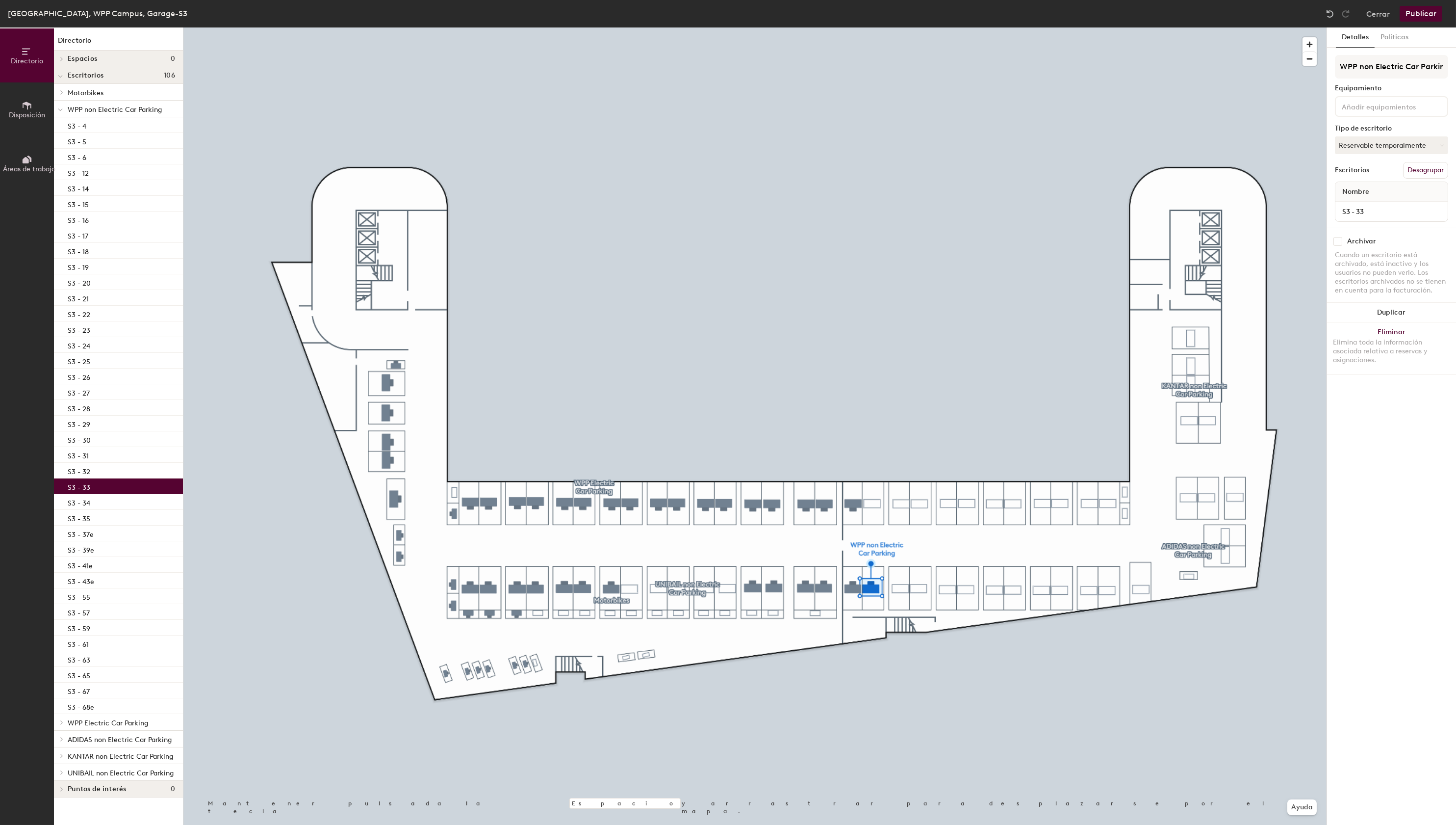
click at [1342, 240] on input "checkbox" at bounding box center [1338, 241] width 9 height 9
click at [170, 499] on div "S3 - 34" at bounding box center [118, 502] width 129 height 16
click at [1340, 242] on input "checkbox" at bounding box center [1338, 241] width 9 height 9
click at [156, 524] on div "S3 - 35" at bounding box center [118, 518] width 129 height 16
click at [1335, 241] on input "checkbox" at bounding box center [1338, 241] width 9 height 9
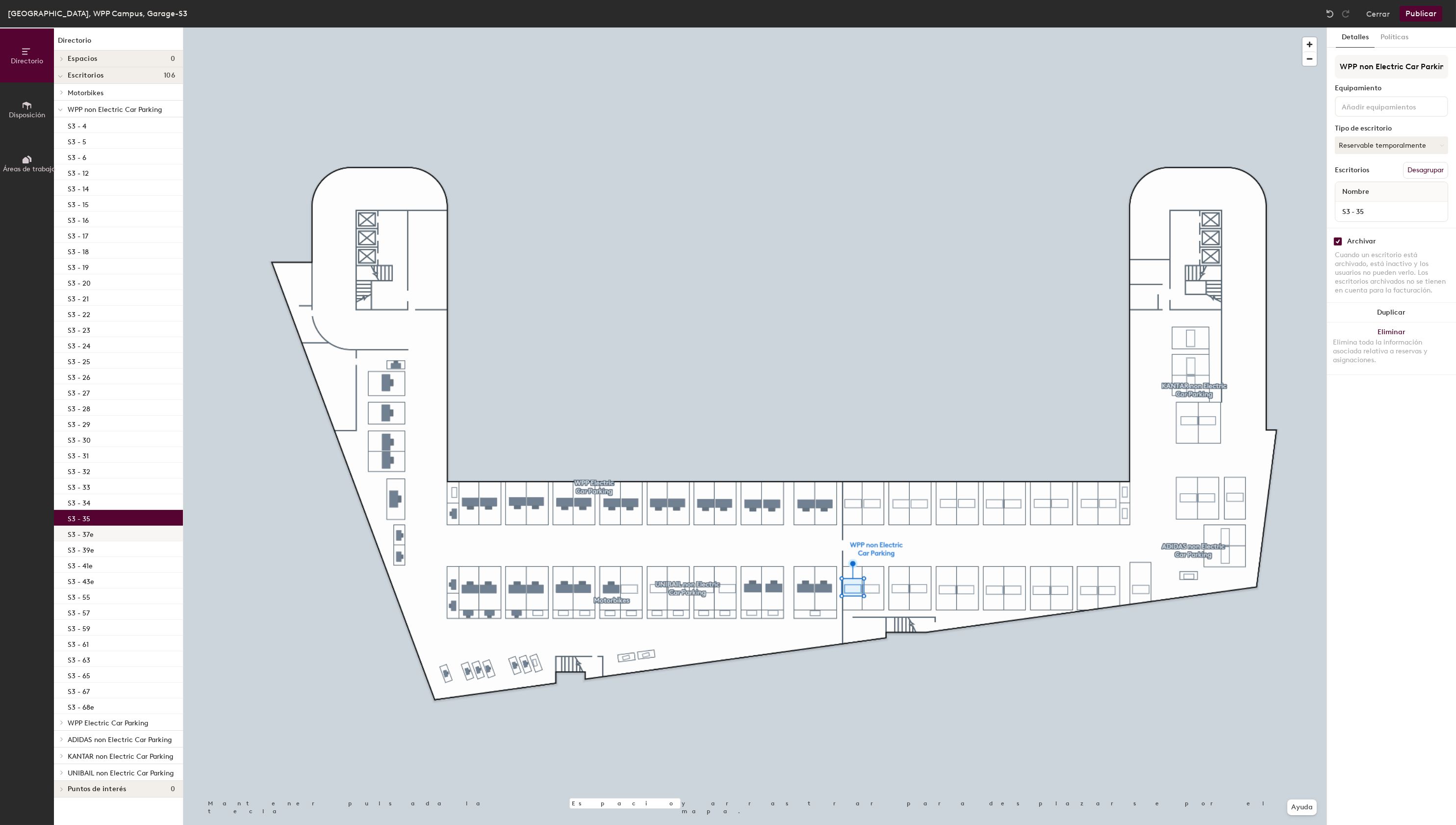
checkbox input "false"
click at [136, 536] on div "S3 - 37e" at bounding box center [118, 534] width 129 height 16
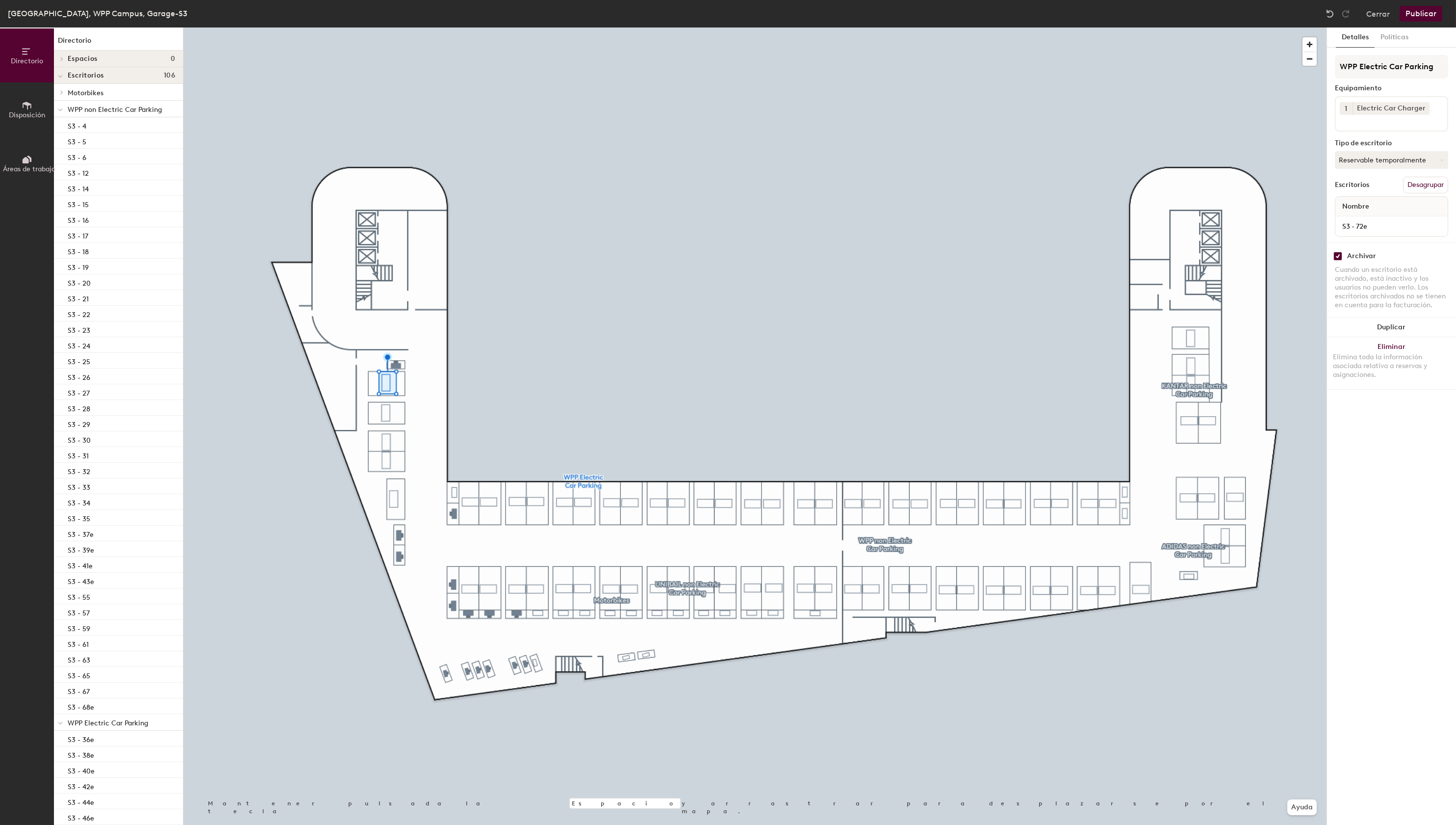
scroll to position [304, 0]
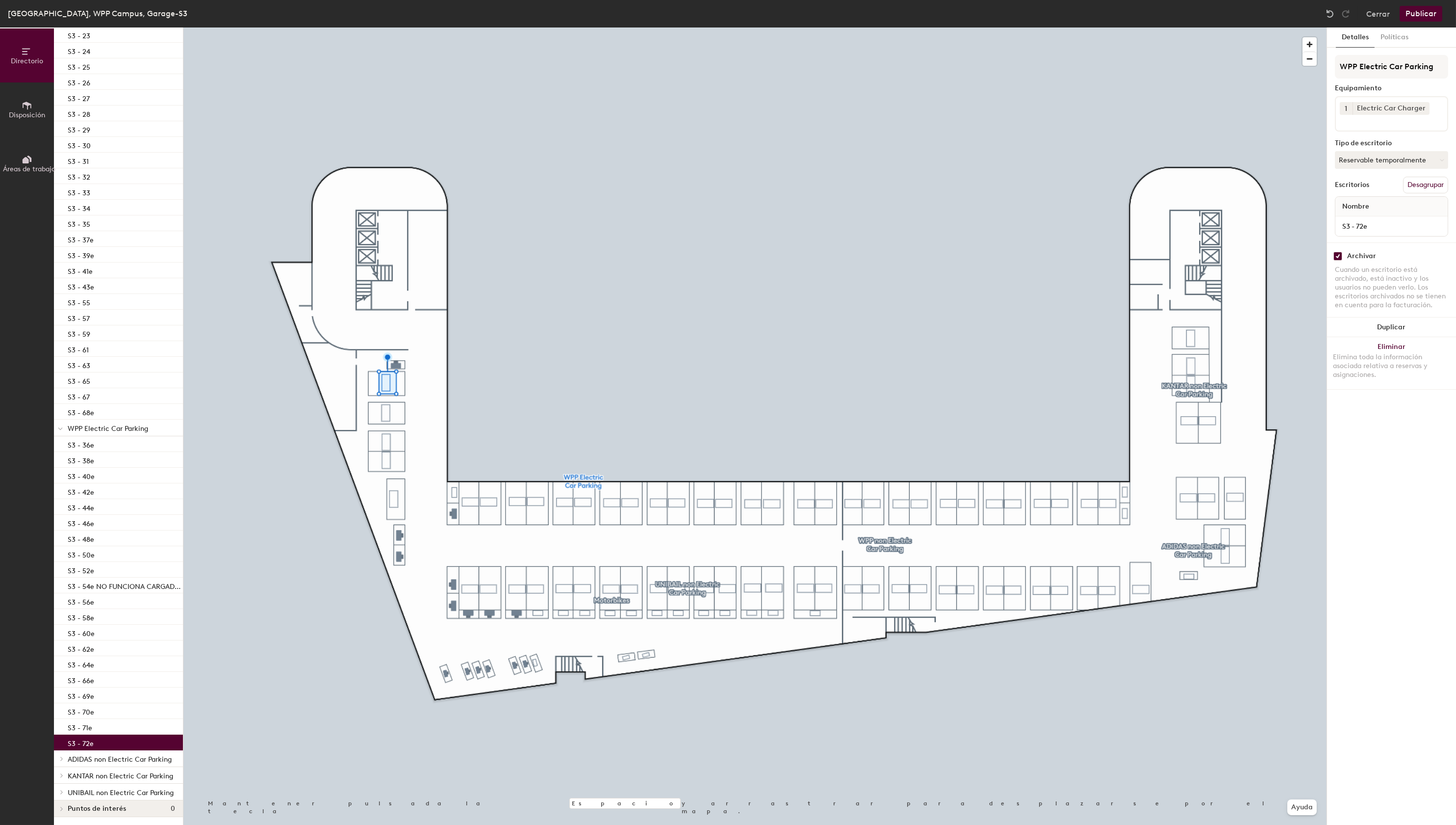
click at [1424, 12] on button "Publicar" at bounding box center [1420, 14] width 42 height 16
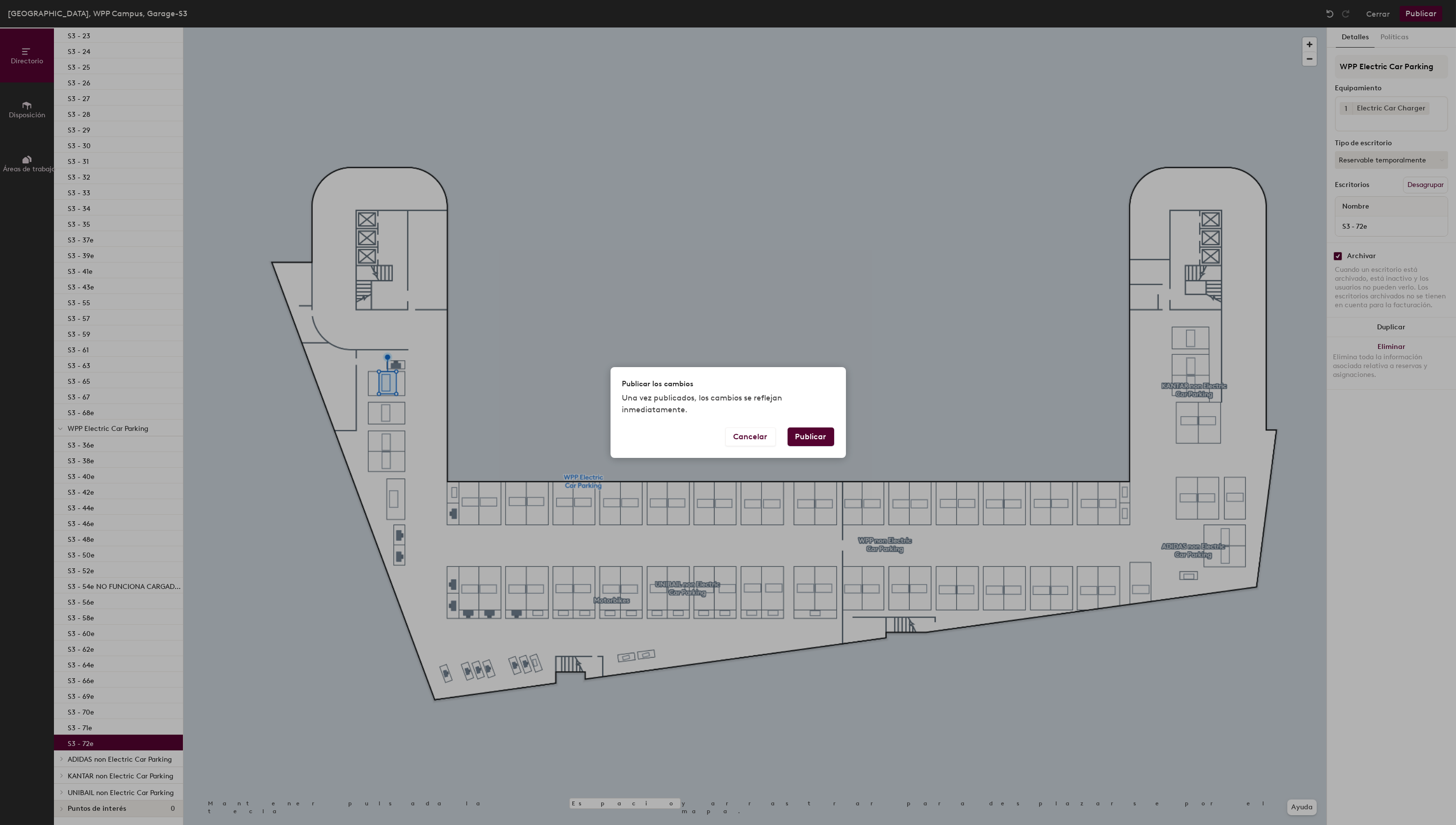
click at [802, 438] on button "Publicar" at bounding box center [811, 436] width 47 height 18
